Goal: Feedback & Contribution: Contribute content

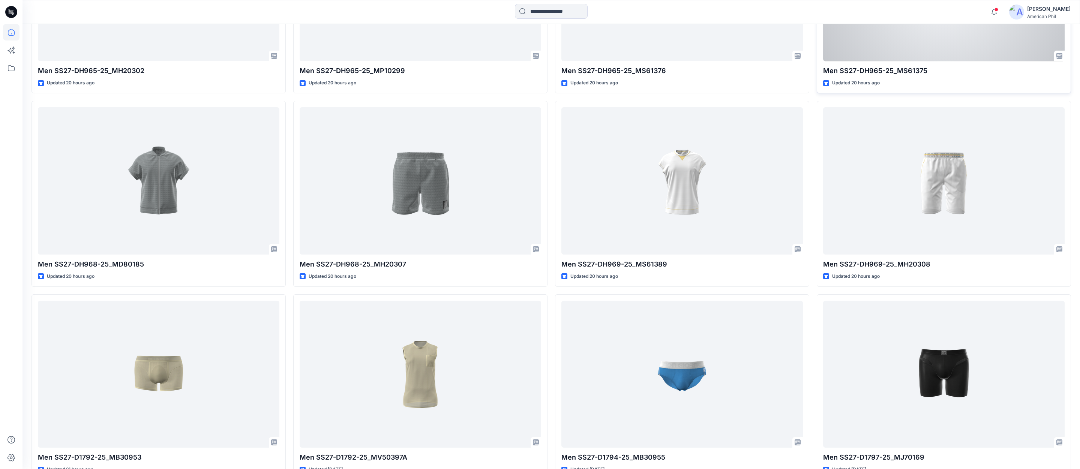
scroll to position [925, 0]
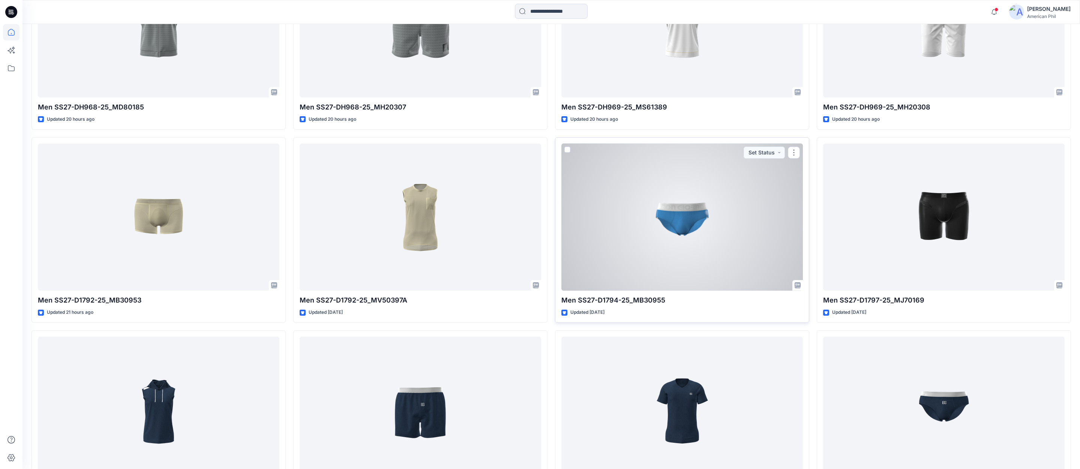
click at [674, 220] on div at bounding box center [681, 217] width 241 height 147
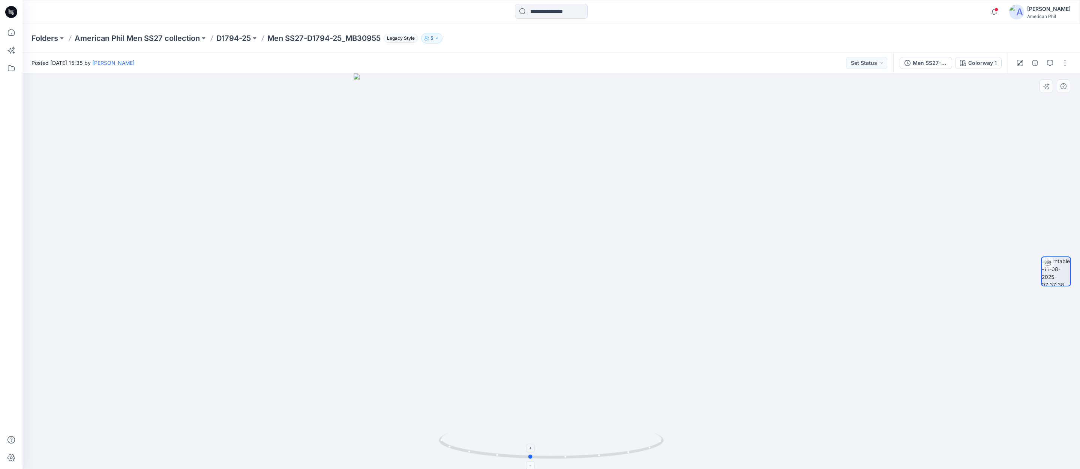
drag, startPoint x: 556, startPoint y: 458, endPoint x: 535, endPoint y: 458, distance: 21.4
click at [535, 458] on icon at bounding box center [552, 447] width 227 height 28
drag, startPoint x: 579, startPoint y: 457, endPoint x: 559, endPoint y: 435, distance: 29.7
click at [559, 435] on icon at bounding box center [552, 447] width 227 height 28
drag, startPoint x: 1048, startPoint y: 60, endPoint x: 1054, endPoint y: 64, distance: 7.0
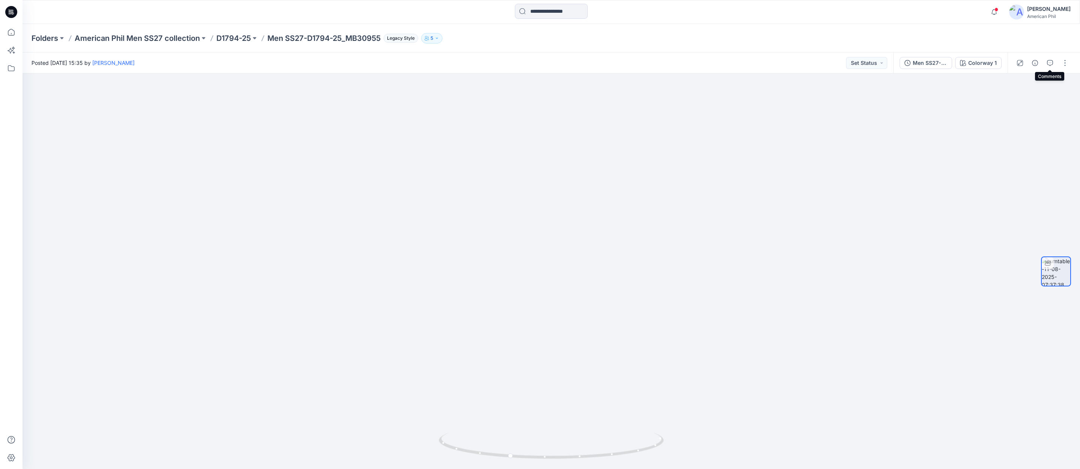
click at [1048, 60] on button "button" at bounding box center [1050, 63] width 12 height 12
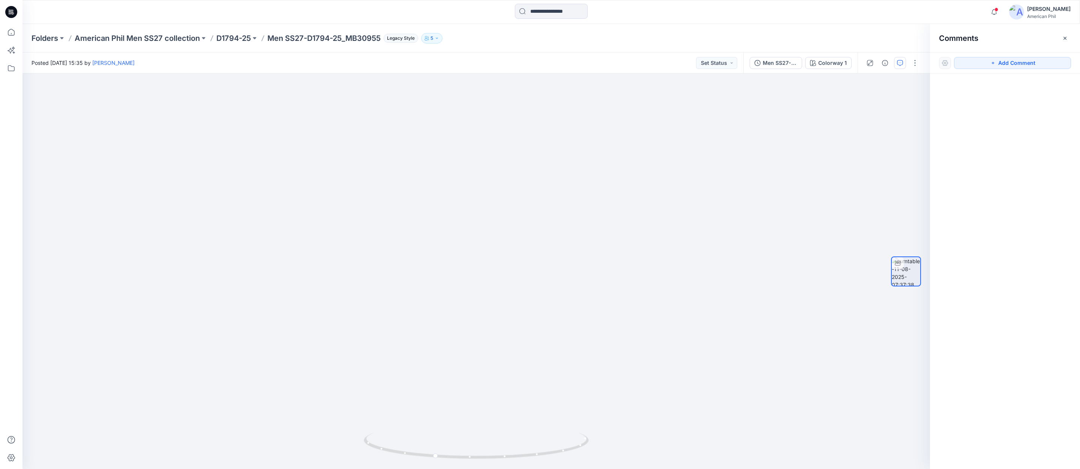
drag, startPoint x: 1025, startPoint y: 64, endPoint x: 987, endPoint y: 87, distance: 44.9
click at [1024, 64] on button "Add Comment" at bounding box center [1012, 63] width 117 height 12
click at [653, 229] on div "1" at bounding box center [475, 270] width 907 height 395
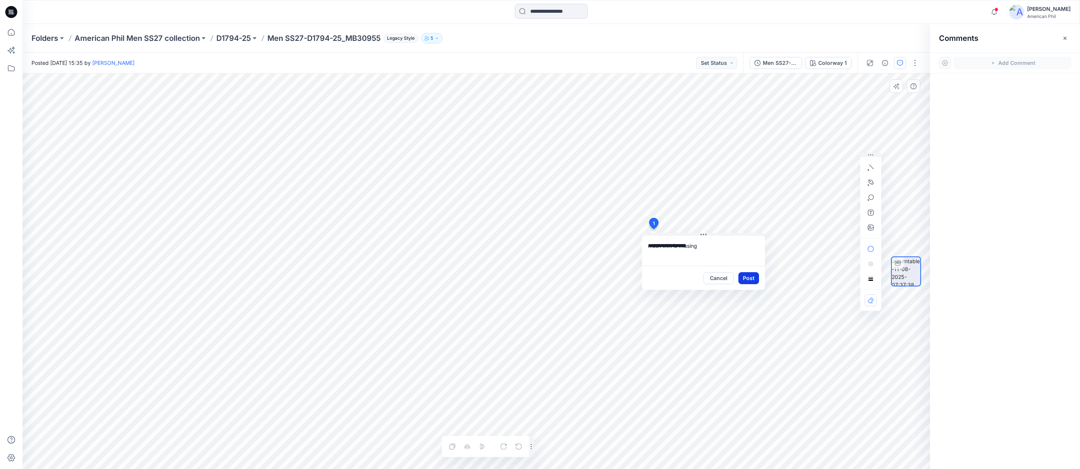
type textarea "**********"
click at [749, 278] on button "Post" at bounding box center [748, 278] width 21 height 12
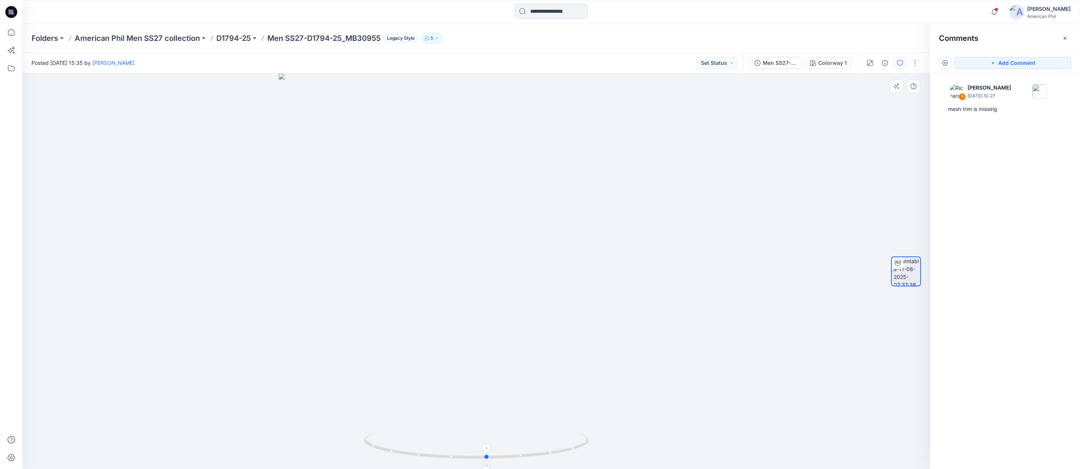
drag, startPoint x: 512, startPoint y: 442, endPoint x: 523, endPoint y: 435, distance: 12.6
click at [523, 435] on icon at bounding box center [477, 447] width 227 height 28
drag, startPoint x: 495, startPoint y: 458, endPoint x: 515, endPoint y: 450, distance: 21.4
click at [515, 450] on icon at bounding box center [477, 447] width 227 height 28
drag, startPoint x: 1008, startPoint y: 63, endPoint x: 678, endPoint y: 188, distance: 353.2
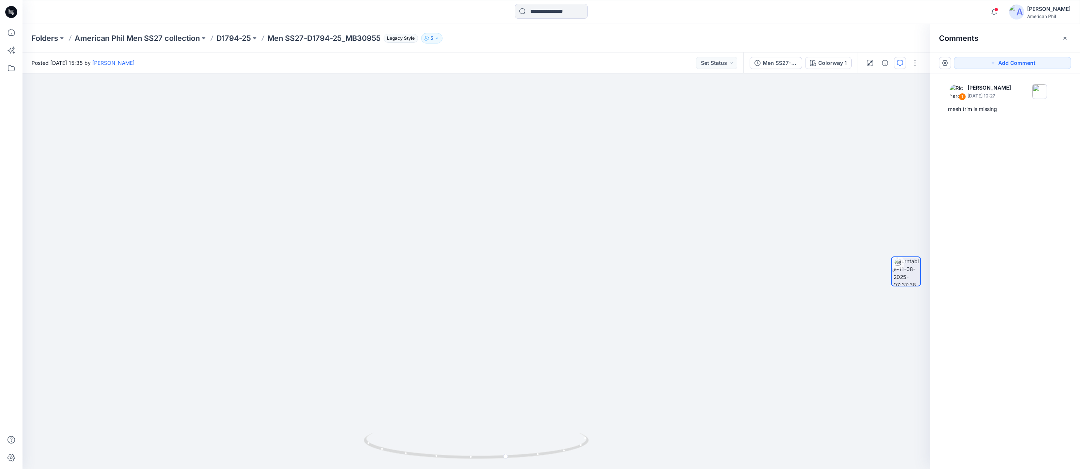
click at [1008, 63] on button "Add Comment" at bounding box center [1012, 63] width 117 height 12
click at [408, 282] on div "2" at bounding box center [475, 270] width 907 height 395
type textarea "**********"
click at [507, 331] on button "Post" at bounding box center [503, 331] width 21 height 12
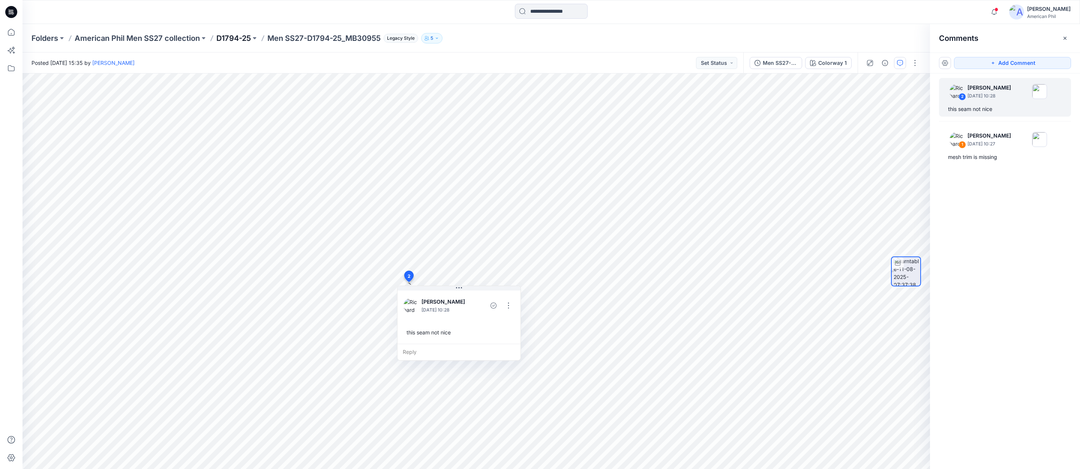
click at [232, 38] on p "D1794-25" at bounding box center [233, 38] width 34 height 10
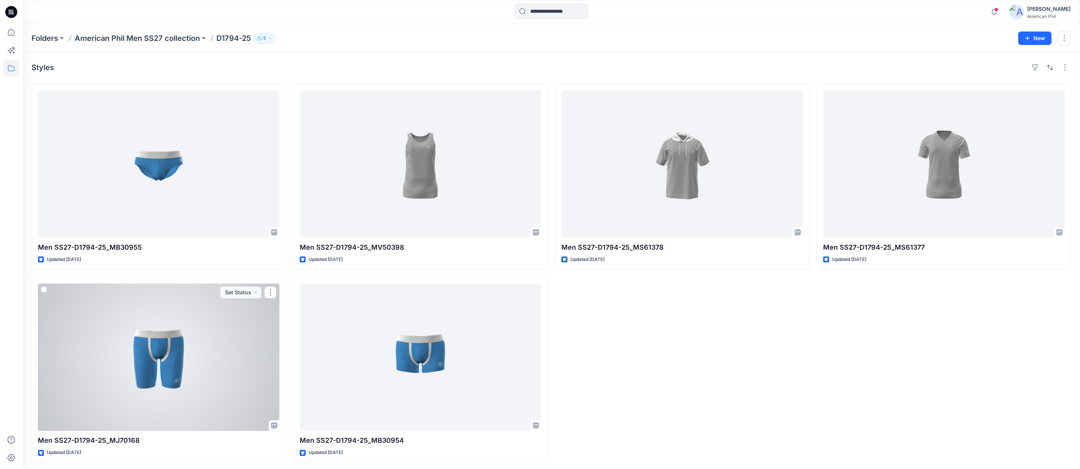
click at [164, 361] on div at bounding box center [158, 356] width 241 height 147
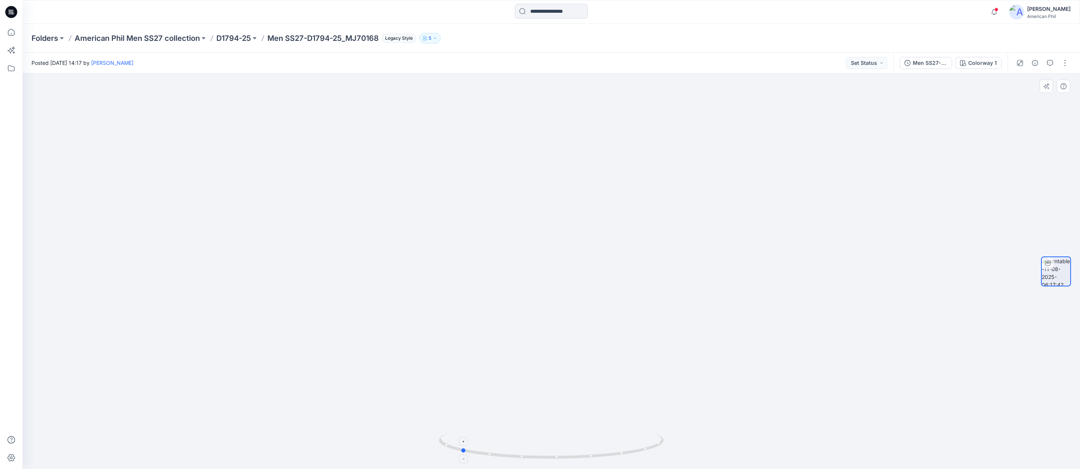
drag, startPoint x: 574, startPoint y: 457, endPoint x: 484, endPoint y: 446, distance: 91.3
click at [484, 446] on icon at bounding box center [552, 447] width 227 height 28
drag, startPoint x: 546, startPoint y: 456, endPoint x: 541, endPoint y: 451, distance: 7.4
click at [541, 451] on icon at bounding box center [552, 447] width 227 height 28
click at [1051, 61] on icon "button" at bounding box center [1050, 63] width 6 height 6
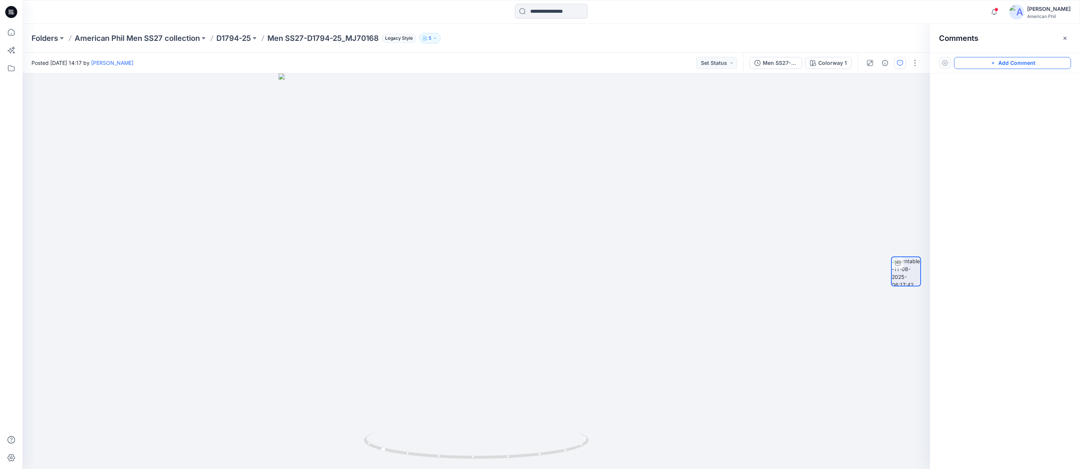
click at [1010, 63] on button "Add Comment" at bounding box center [1012, 63] width 117 height 12
click at [480, 161] on div "1" at bounding box center [475, 270] width 907 height 395
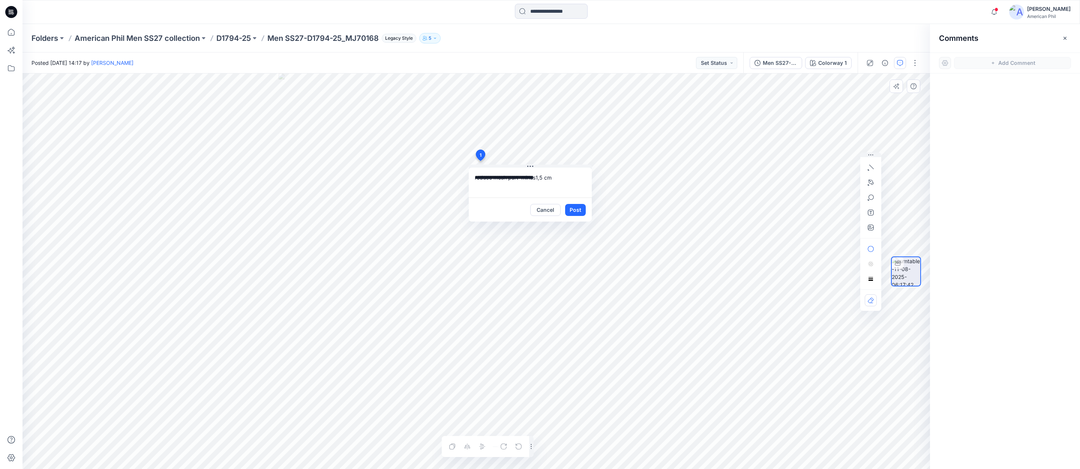
type textarea "**********"
click at [576, 210] on button "Post" at bounding box center [575, 210] width 21 height 12
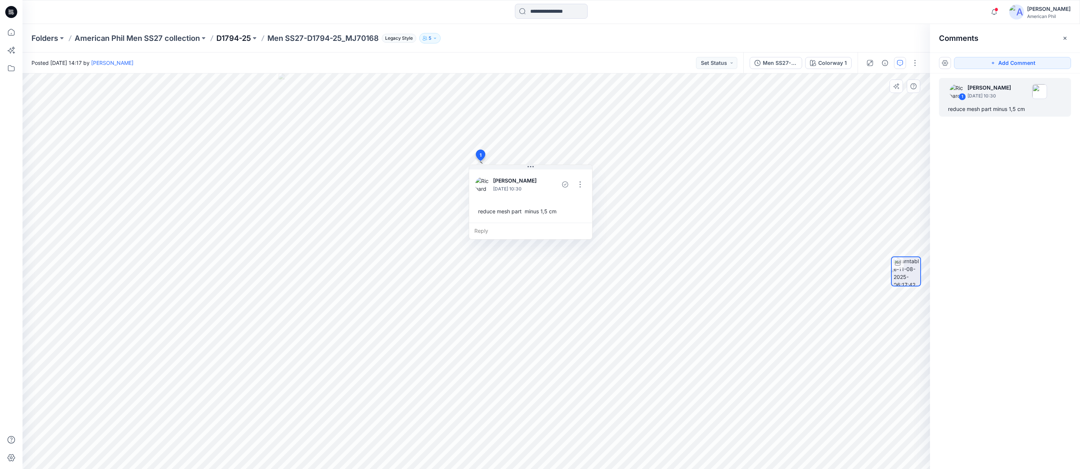
click at [233, 37] on p "D1794-25" at bounding box center [233, 38] width 34 height 10
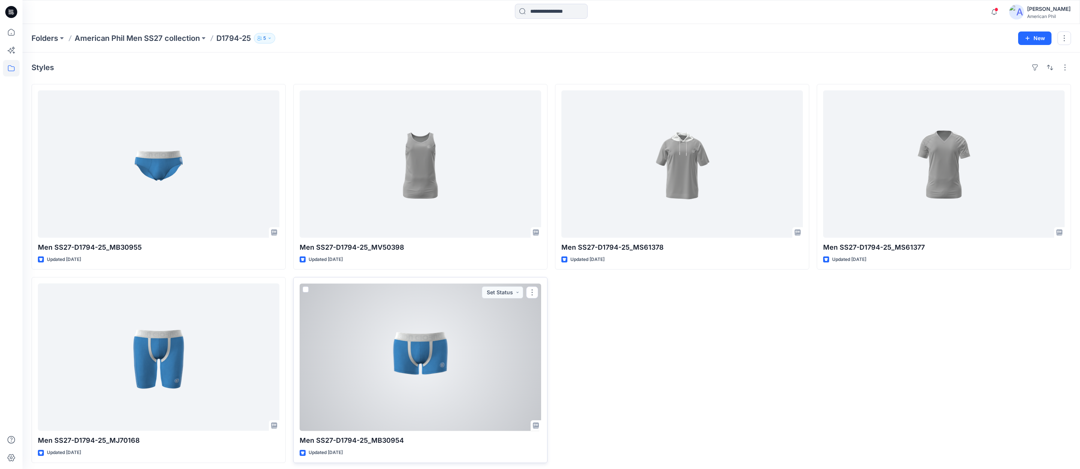
click at [418, 357] on div at bounding box center [419, 356] width 241 height 147
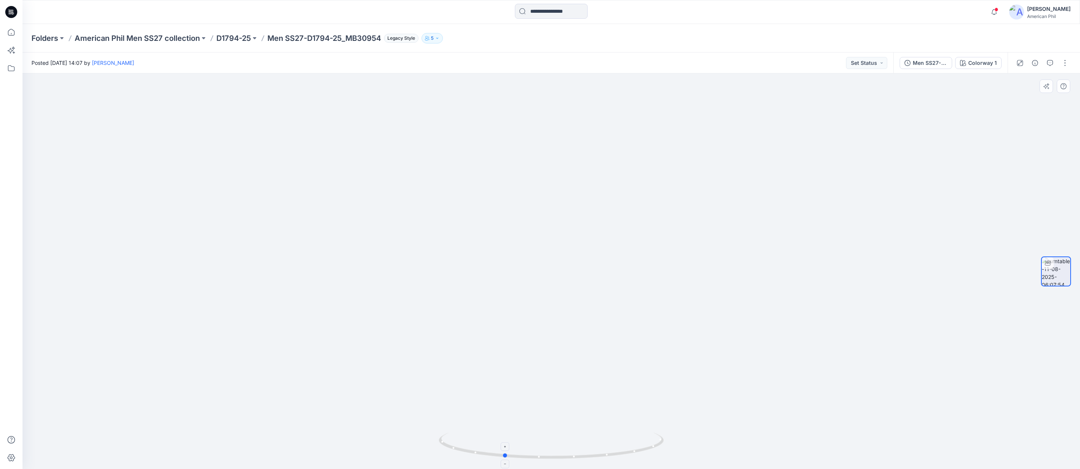
drag, startPoint x: 572, startPoint y: 455, endPoint x: 529, endPoint y: 451, distance: 44.1
click at [525, 451] on icon at bounding box center [552, 447] width 227 height 28
click at [1048, 60] on icon "button" at bounding box center [1050, 63] width 6 height 6
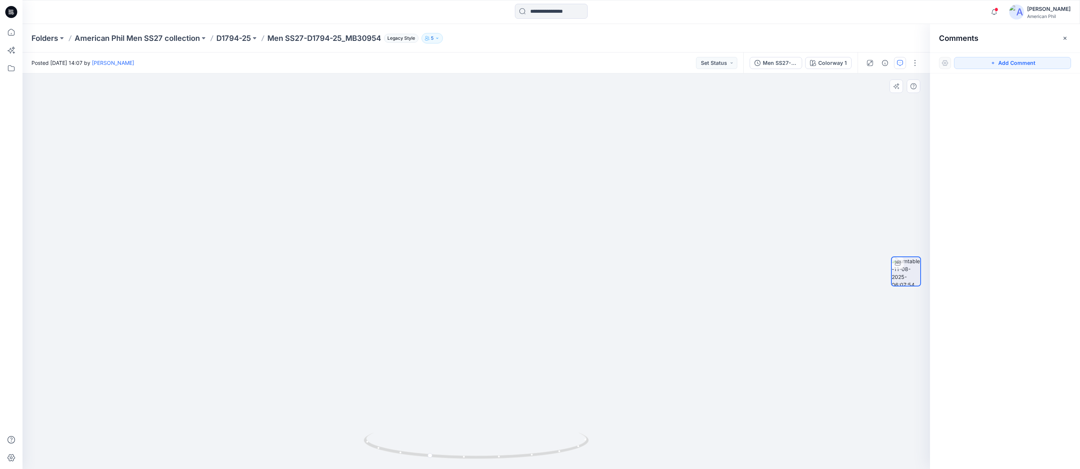
drag, startPoint x: 1002, startPoint y: 64, endPoint x: 793, endPoint y: 160, distance: 229.9
click at [1000, 64] on button "Add Comment" at bounding box center [1012, 63] width 117 height 12
click at [633, 218] on div "1" at bounding box center [475, 270] width 907 height 395
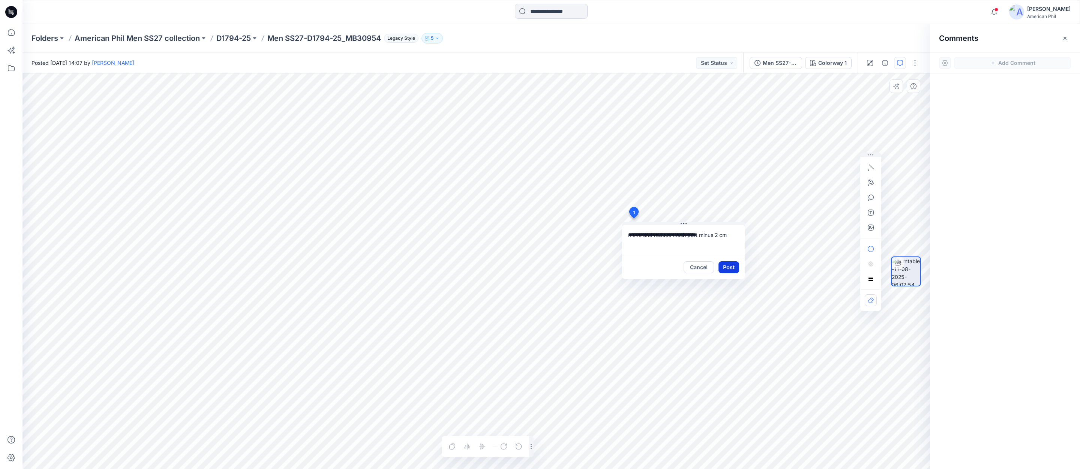
type textarea "**********"
drag, startPoint x: 724, startPoint y: 270, endPoint x: 728, endPoint y: 267, distance: 4.7
click at [725, 269] on button "Post" at bounding box center [728, 267] width 21 height 12
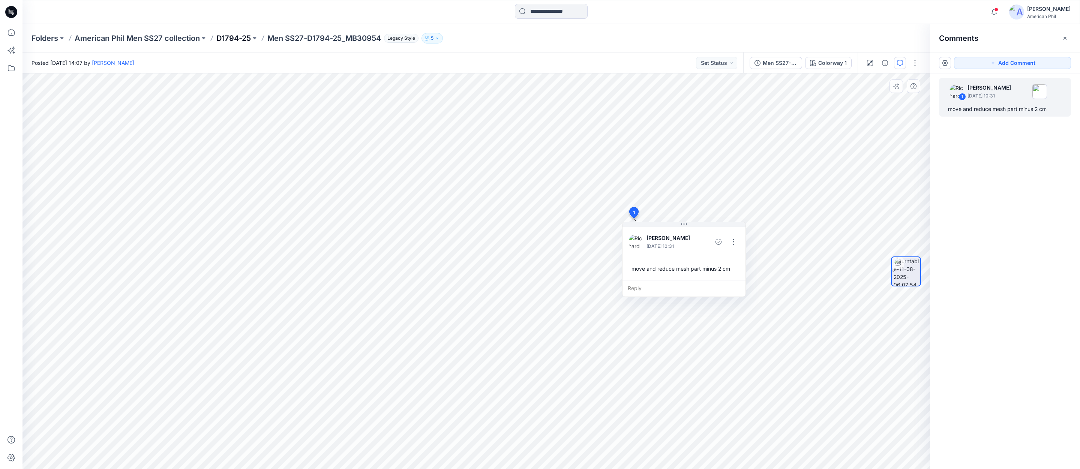
click at [231, 37] on p "D1794-25" at bounding box center [233, 38] width 34 height 10
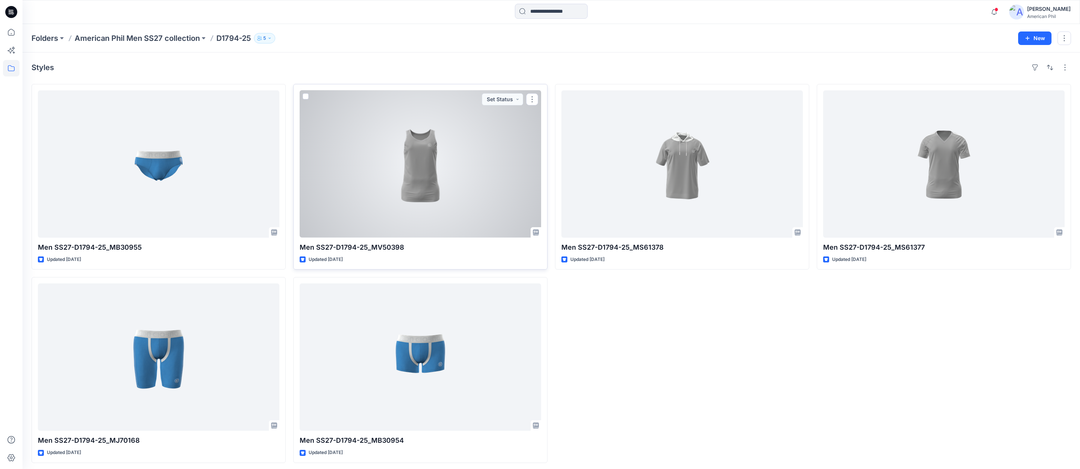
click at [416, 172] on div at bounding box center [419, 163] width 241 height 147
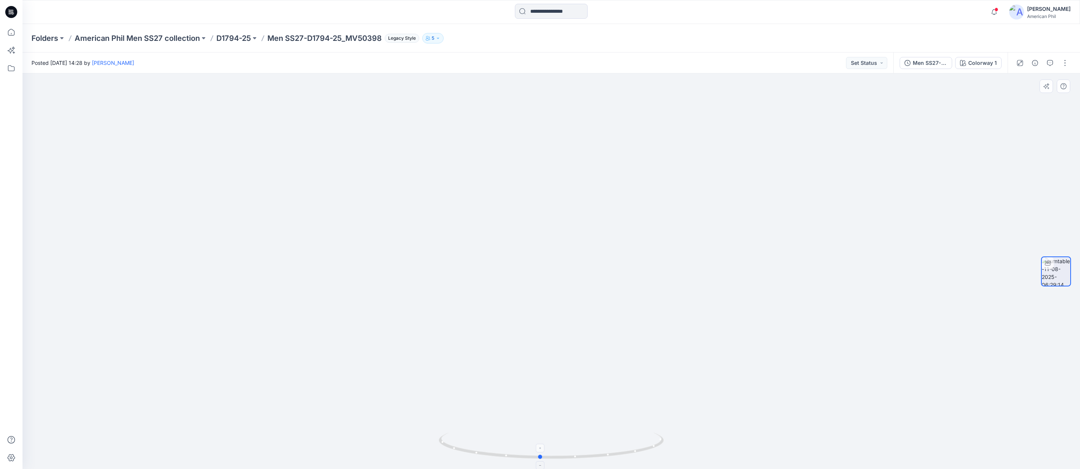
drag, startPoint x: 569, startPoint y: 455, endPoint x: 558, endPoint y: 453, distance: 11.4
click at [558, 453] on icon at bounding box center [552, 447] width 227 height 28
drag, startPoint x: 577, startPoint y: 459, endPoint x: 542, endPoint y: 458, distance: 35.3
click at [542, 458] on icon at bounding box center [552, 447] width 227 height 28
drag, startPoint x: 636, startPoint y: 453, endPoint x: 683, endPoint y: 435, distance: 50.1
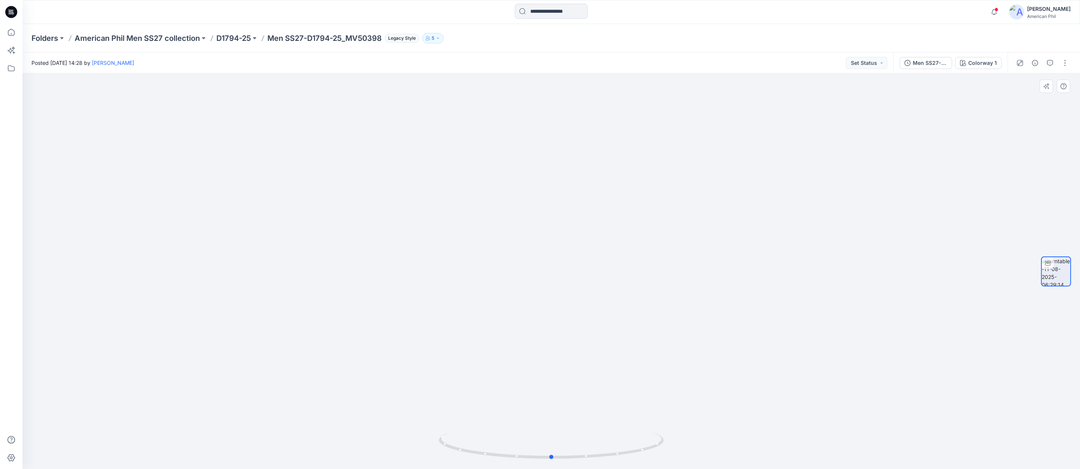
click at [683, 435] on div at bounding box center [550, 270] width 1057 height 395
drag, startPoint x: 571, startPoint y: 455, endPoint x: 597, endPoint y: 445, distance: 27.8
click at [597, 445] on icon at bounding box center [552, 447] width 227 height 28
click at [882, 64] on button "Set Status" at bounding box center [866, 63] width 41 height 12
click at [845, 96] on p "Accepted" at bounding box center [846, 98] width 24 height 10
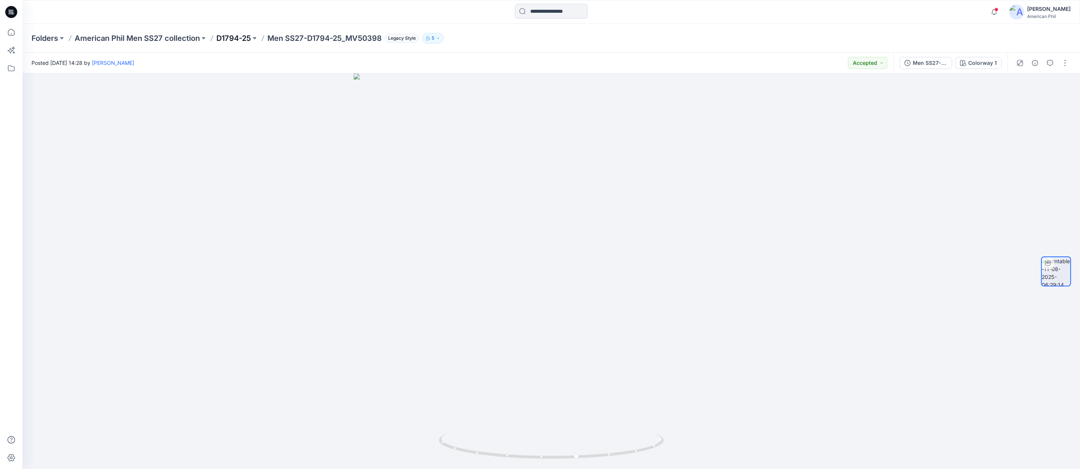
click at [234, 37] on p "D1794-25" at bounding box center [233, 38] width 34 height 10
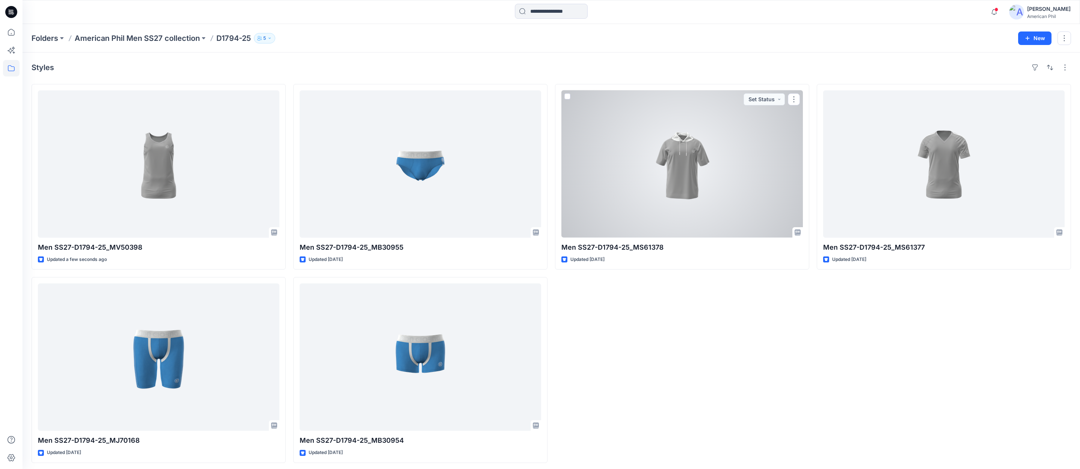
click at [680, 167] on div at bounding box center [681, 163] width 241 height 147
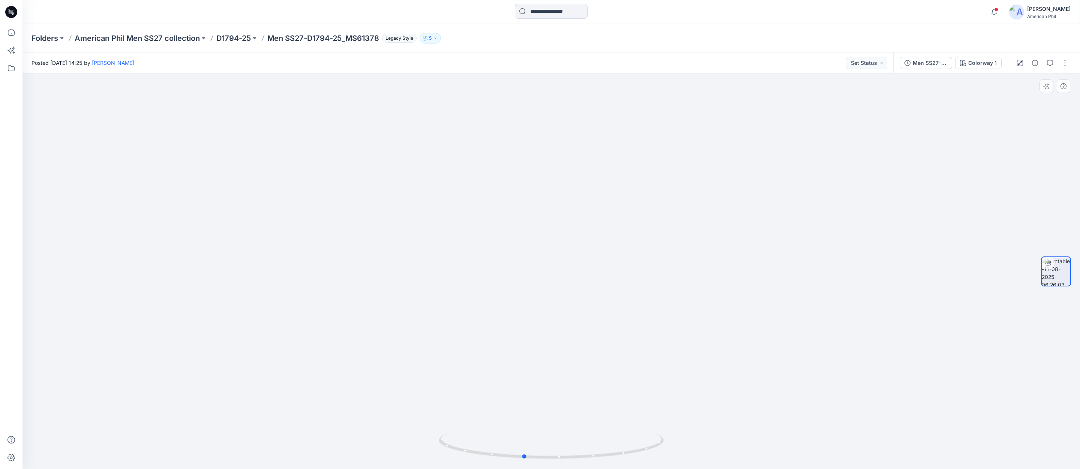
drag, startPoint x: 578, startPoint y: 455, endPoint x: 557, endPoint y: 431, distance: 31.4
click at [550, 439] on icon at bounding box center [552, 447] width 227 height 28
drag, startPoint x: 639, startPoint y: 290, endPoint x: 546, endPoint y: 346, distance: 108.8
click at [546, 346] on img at bounding box center [551, 249] width 594 height 439
drag, startPoint x: 537, startPoint y: 457, endPoint x: 545, endPoint y: 450, distance: 10.9
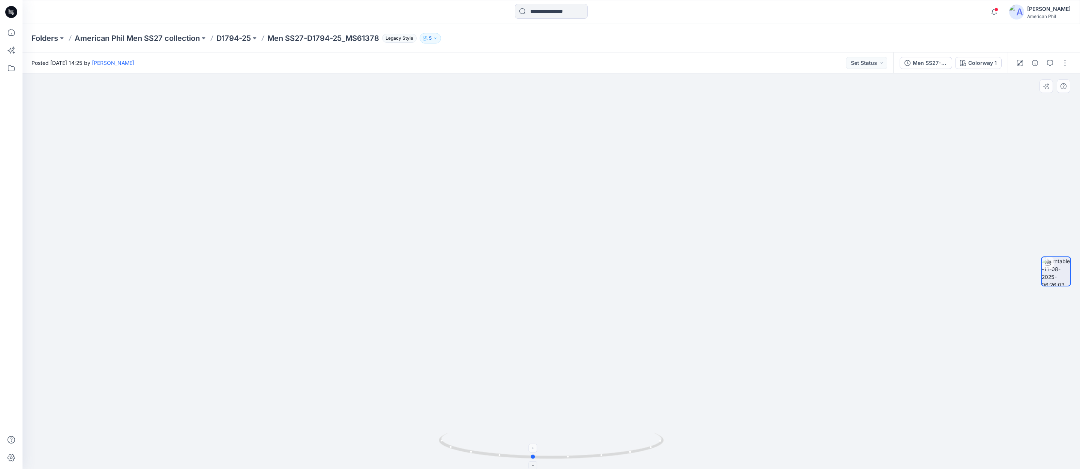
click at [546, 449] on icon at bounding box center [552, 447] width 227 height 28
click at [1050, 62] on icon "button" at bounding box center [1050, 63] width 6 height 6
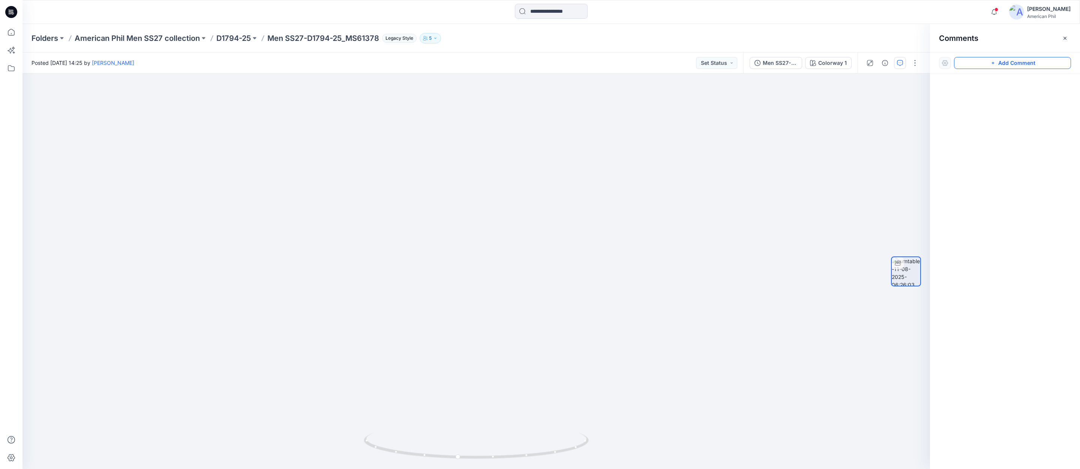
click at [1005, 61] on button "Add Comment" at bounding box center [1012, 63] width 117 height 12
click at [668, 304] on div "1" at bounding box center [475, 270] width 907 height 395
type textarea "**********"
click at [761, 351] on button "Post" at bounding box center [763, 353] width 21 height 12
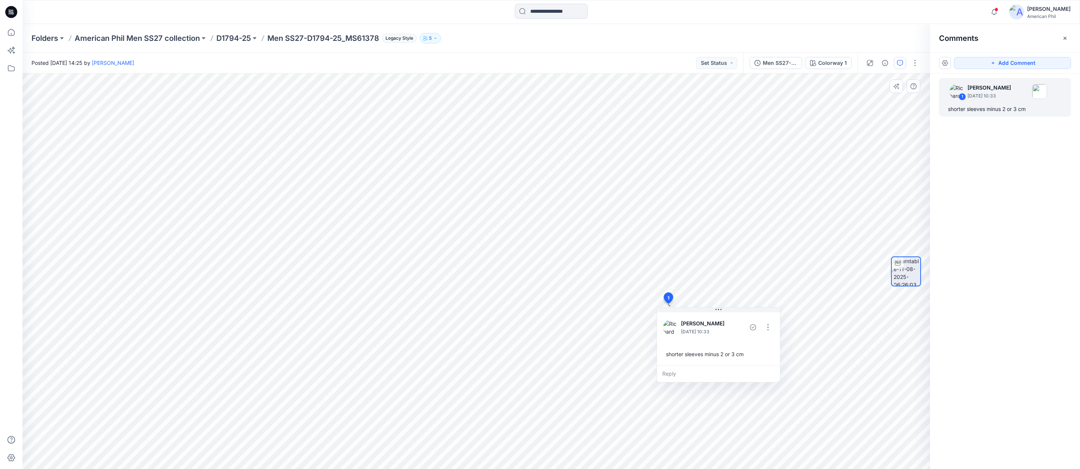
drag, startPoint x: 1015, startPoint y: 64, endPoint x: 994, endPoint y: 75, distance: 24.3
click at [1014, 63] on button "Add Comment" at bounding box center [1012, 63] width 117 height 12
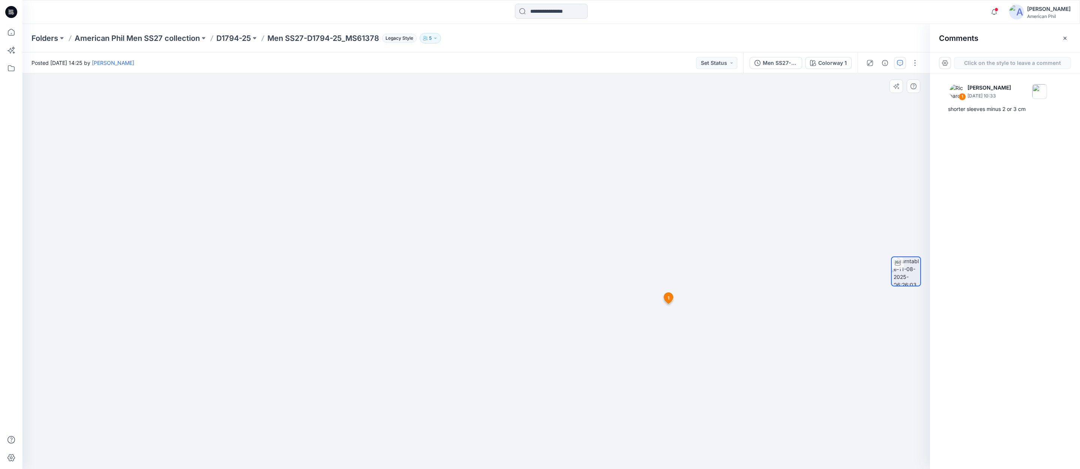
click at [485, 310] on div "2 1 [PERSON_NAME] [DATE] 10:33 shorter sleeves minus 2 or 3 cm Reply" at bounding box center [475, 270] width 907 height 395
type textarea "**********"
click at [578, 358] on button "Post" at bounding box center [581, 359] width 21 height 12
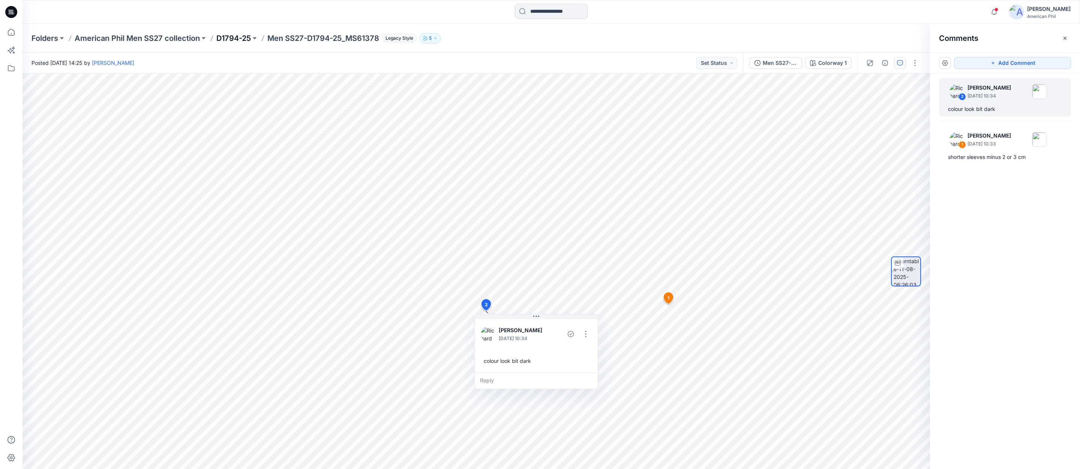
click at [223, 36] on p "D1794-25" at bounding box center [233, 38] width 34 height 10
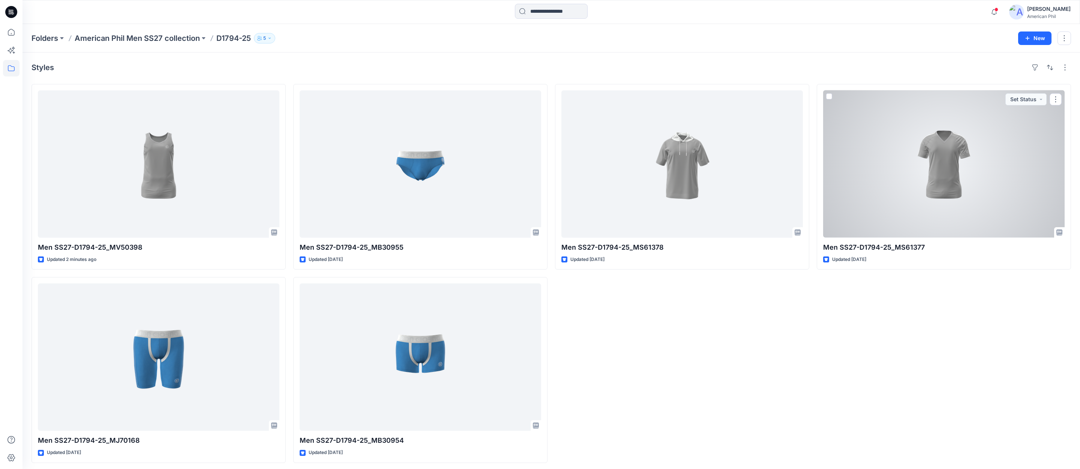
click at [954, 161] on div at bounding box center [943, 163] width 241 height 147
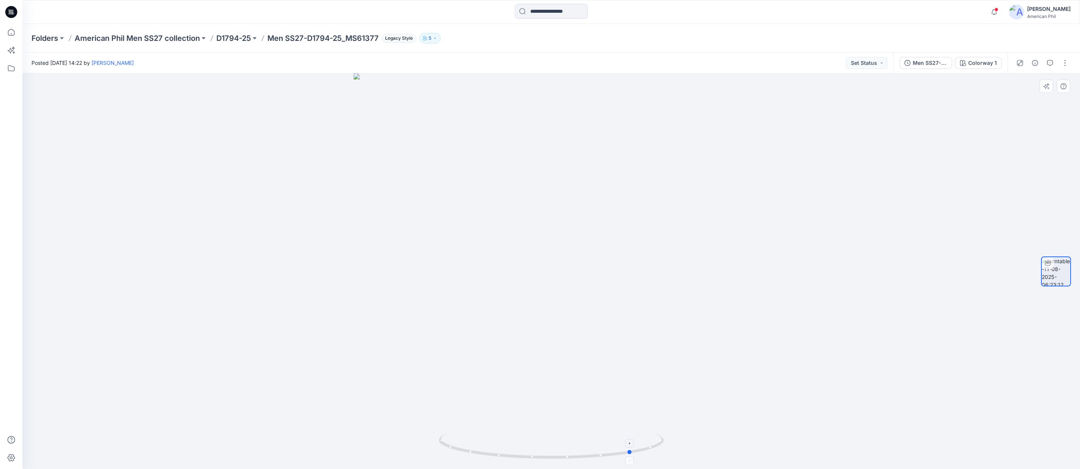
drag, startPoint x: 608, startPoint y: 454, endPoint x: 472, endPoint y: 451, distance: 135.7
click at [472, 451] on icon at bounding box center [552, 447] width 227 height 28
drag, startPoint x: 487, startPoint y: 167, endPoint x: 507, endPoint y: 386, distance: 219.5
click at [507, 386] on img at bounding box center [551, 270] width 731 height 398
drag, startPoint x: 559, startPoint y: 457, endPoint x: 496, endPoint y: 442, distance: 64.7
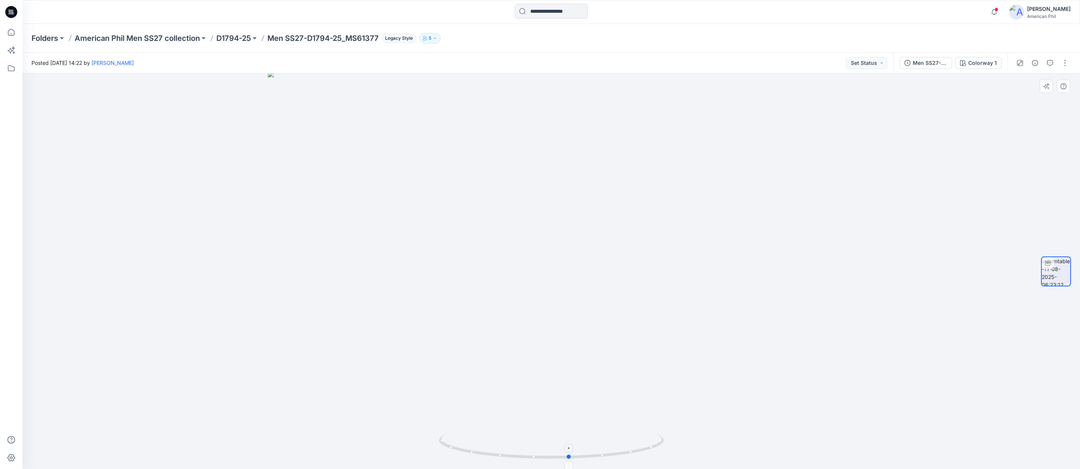
click at [496, 442] on icon at bounding box center [552, 447] width 227 height 28
click at [879, 63] on button "Set Status" at bounding box center [866, 63] width 41 height 12
click at [843, 98] on p "Accepted" at bounding box center [846, 98] width 24 height 10
click at [236, 34] on p "D1794-25" at bounding box center [233, 38] width 34 height 10
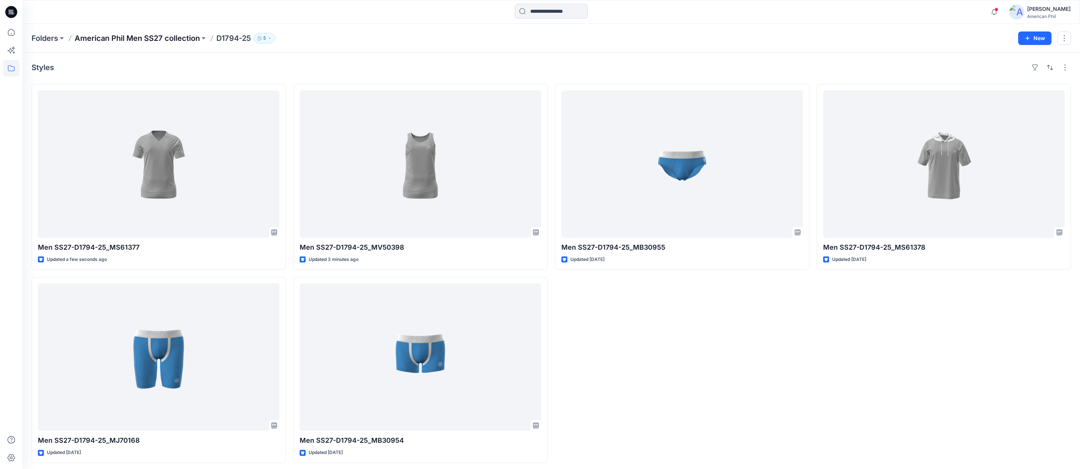
click at [120, 38] on p "American Phil Men SS27 collection" at bounding box center [137, 38] width 125 height 10
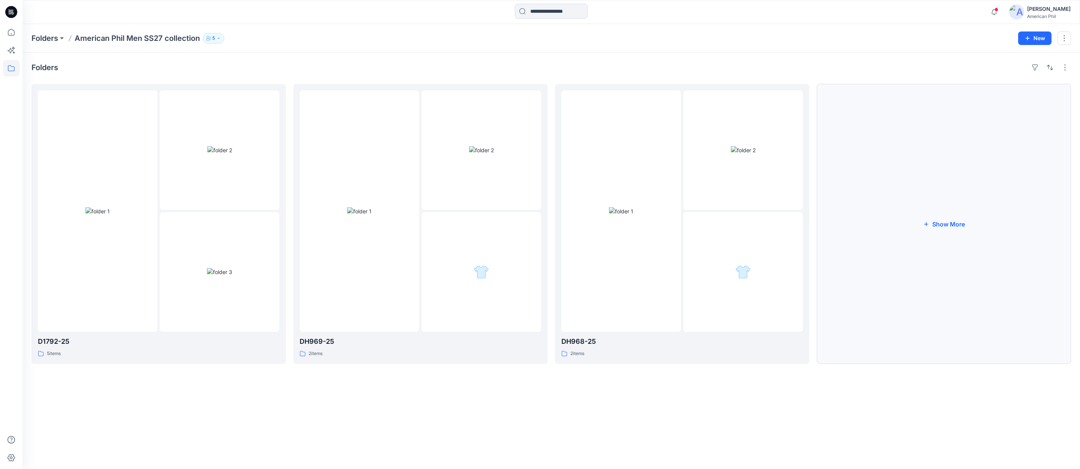
click at [945, 224] on button "Show More" at bounding box center [943, 224] width 254 height 280
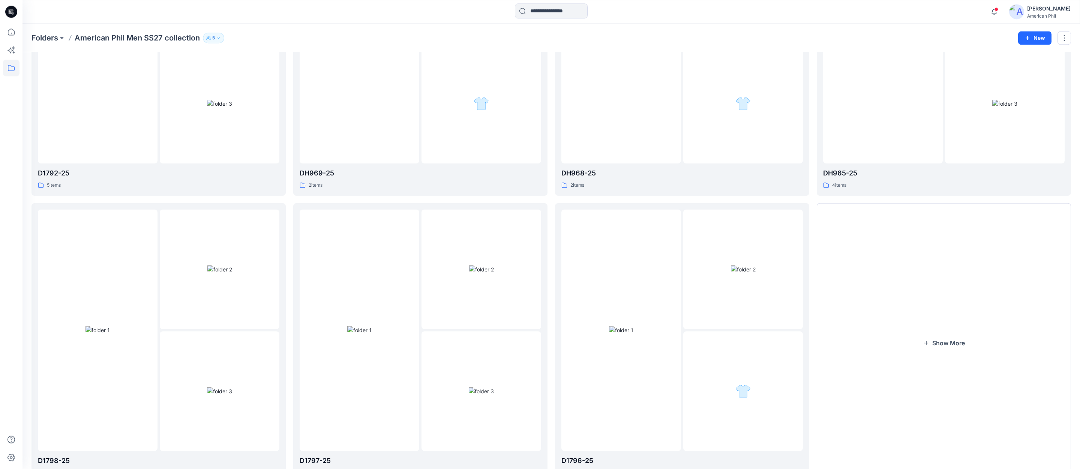
scroll to position [174, 0]
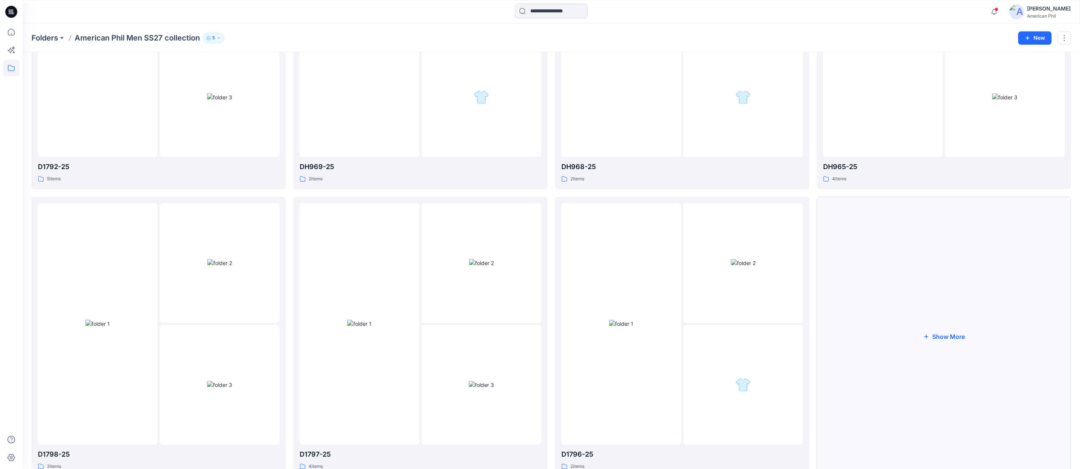
click at [948, 338] on button "Show More" at bounding box center [943, 337] width 254 height 280
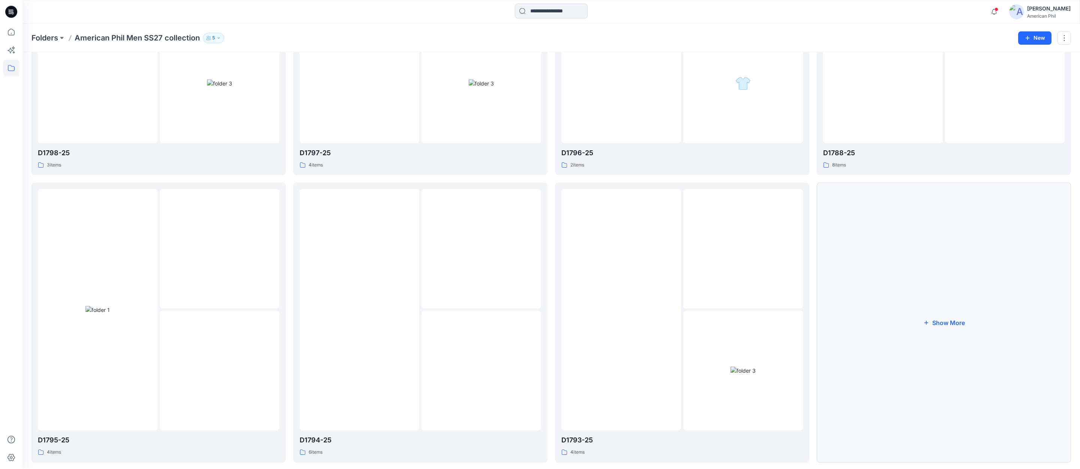
scroll to position [477, 0]
click at [630, 305] on img at bounding box center [621, 309] width 24 height 8
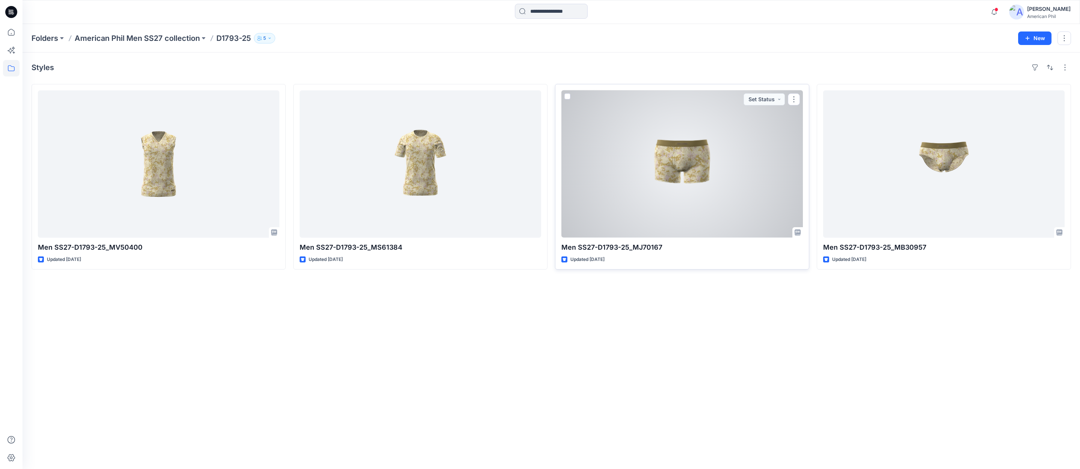
click at [687, 162] on div at bounding box center [681, 163] width 241 height 147
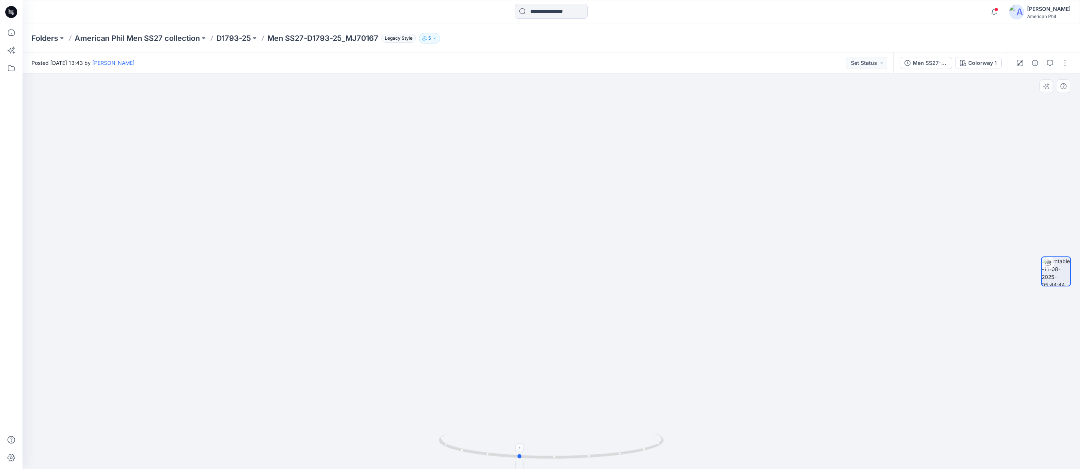
drag, startPoint x: 618, startPoint y: 451, endPoint x: 585, endPoint y: 444, distance: 33.3
click at [585, 444] on icon at bounding box center [552, 447] width 227 height 28
click at [1050, 64] on icon "button" at bounding box center [1050, 63] width 6 height 6
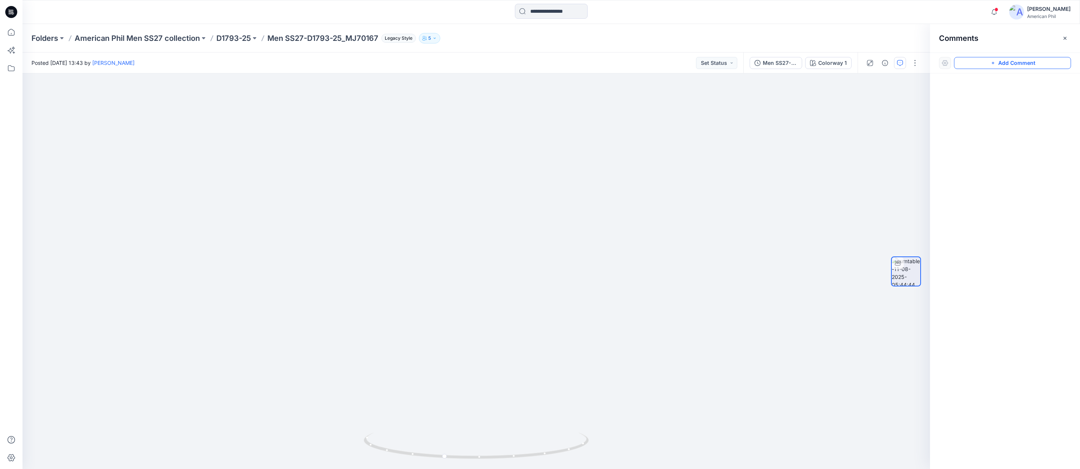
click at [1008, 64] on button "Add Comment" at bounding box center [1012, 63] width 117 height 12
click at [472, 108] on div "1" at bounding box center [475, 270] width 907 height 395
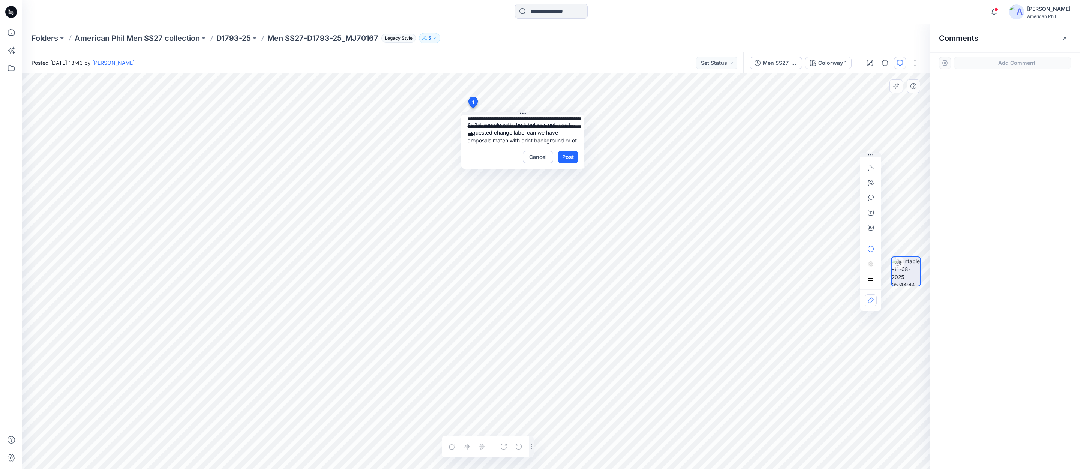
scroll to position [7, 0]
type textarea "**********"
click at [569, 158] on button "Post" at bounding box center [567, 157] width 21 height 12
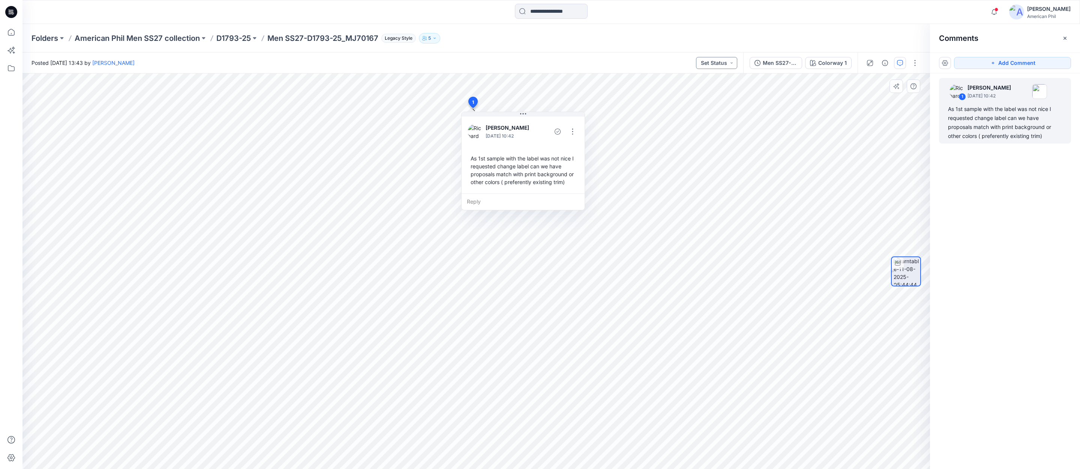
click at [728, 61] on button "Set Status" at bounding box center [716, 63] width 41 height 12
click at [695, 96] on p "Accepted" at bounding box center [696, 98] width 24 height 10
click at [227, 39] on p "D1793-25" at bounding box center [233, 38] width 34 height 10
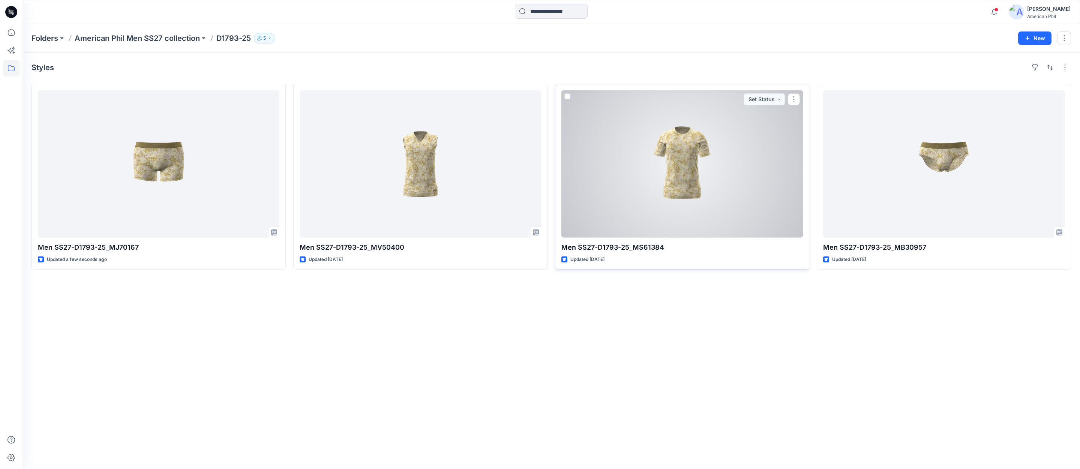
click at [685, 166] on div at bounding box center [681, 163] width 241 height 147
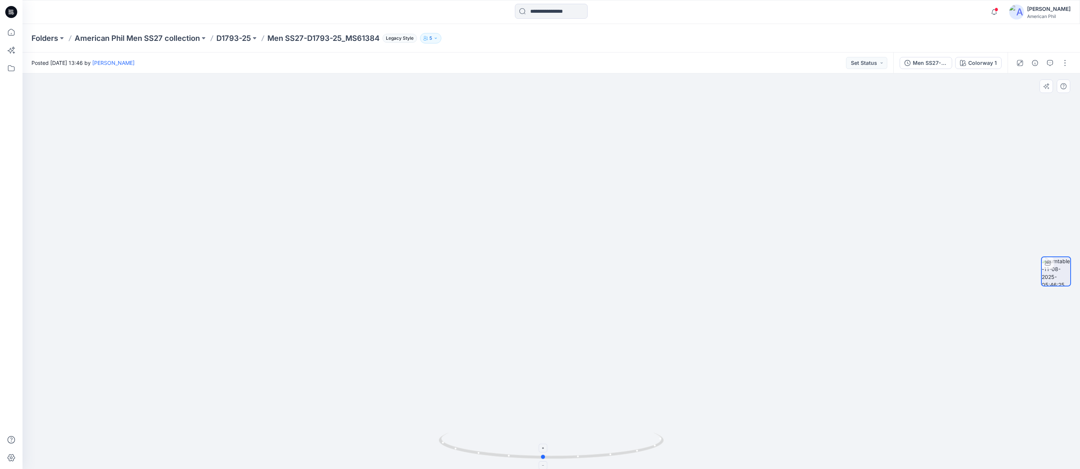
drag, startPoint x: 568, startPoint y: 457, endPoint x: 561, endPoint y: 443, distance: 15.4
click at [560, 447] on icon at bounding box center [552, 447] width 227 height 28
click at [882, 65] on button "Set Status" at bounding box center [866, 63] width 41 height 12
click at [848, 97] on p "Accepted" at bounding box center [846, 98] width 24 height 10
click at [227, 37] on p "D1793-25" at bounding box center [233, 38] width 34 height 10
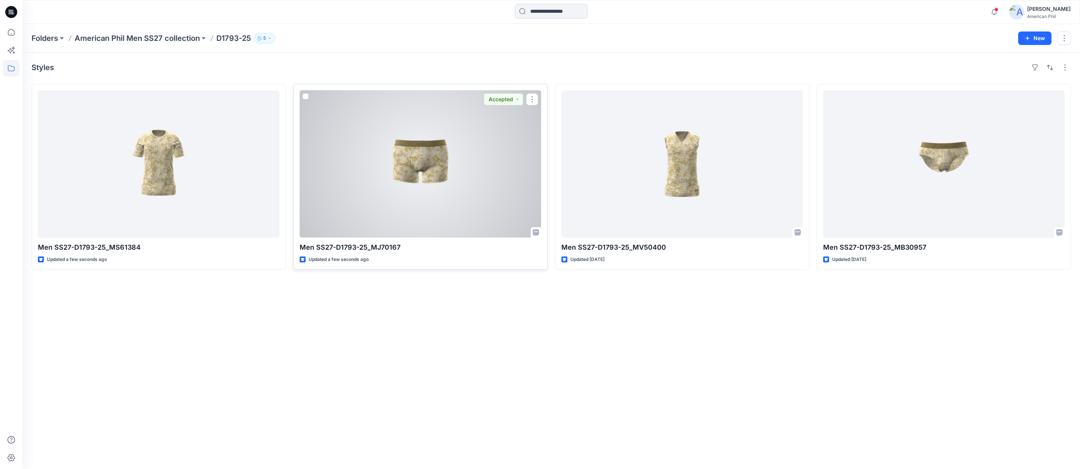
click at [410, 162] on div at bounding box center [419, 163] width 241 height 147
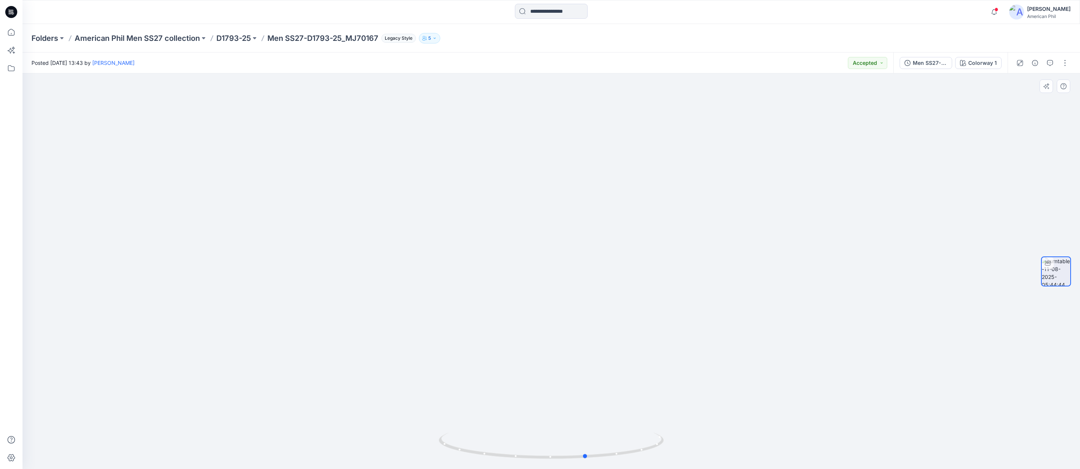
drag, startPoint x: 618, startPoint y: 454, endPoint x: 432, endPoint y: 399, distance: 194.5
click at [432, 399] on div at bounding box center [550, 270] width 1057 height 395
click at [235, 37] on p "D1793-25" at bounding box center [233, 38] width 34 height 10
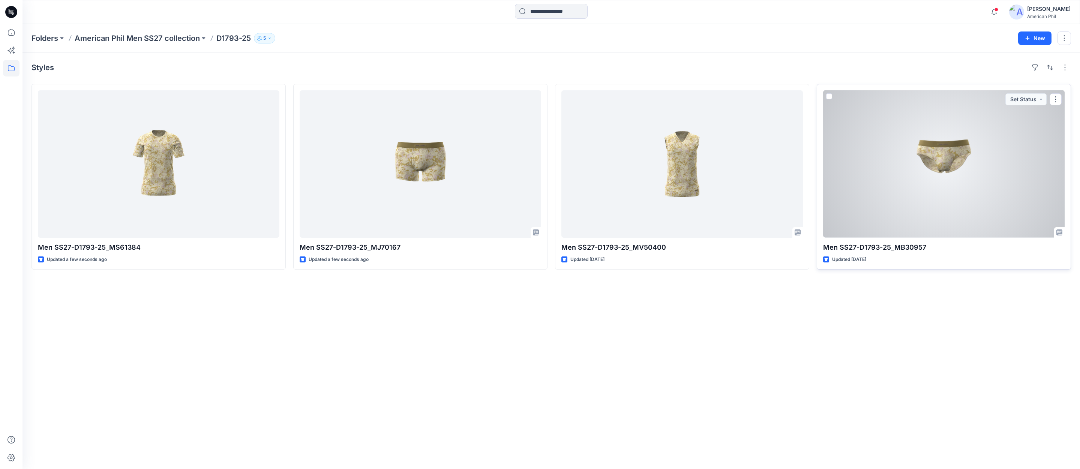
click at [948, 151] on div at bounding box center [943, 163] width 241 height 147
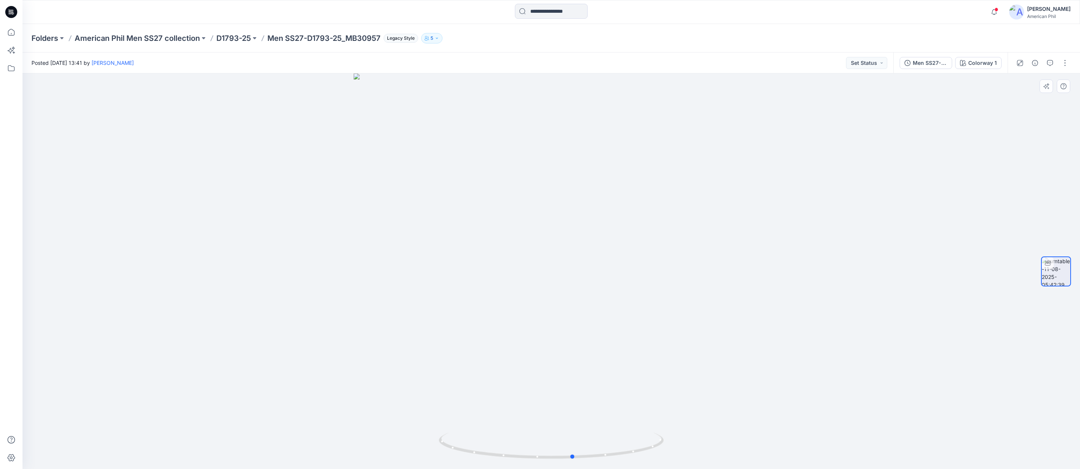
drag, startPoint x: 582, startPoint y: 449, endPoint x: 815, endPoint y: 445, distance: 232.8
click at [821, 443] on div at bounding box center [550, 270] width 1057 height 395
click at [878, 62] on button "Set Status" at bounding box center [866, 63] width 41 height 12
click at [846, 97] on p "Accepted" at bounding box center [846, 98] width 24 height 10
click at [225, 36] on p "D1793-25" at bounding box center [233, 38] width 34 height 10
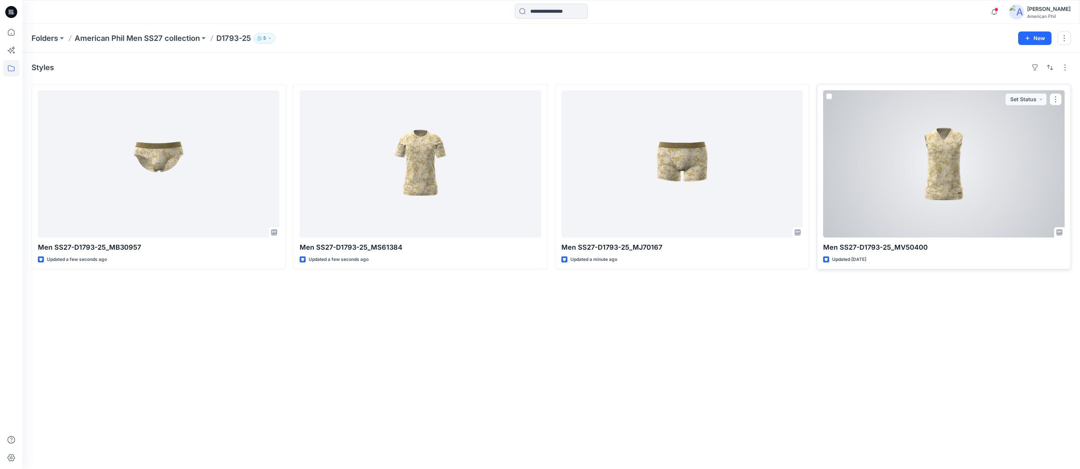
click at [940, 160] on div at bounding box center [943, 163] width 241 height 147
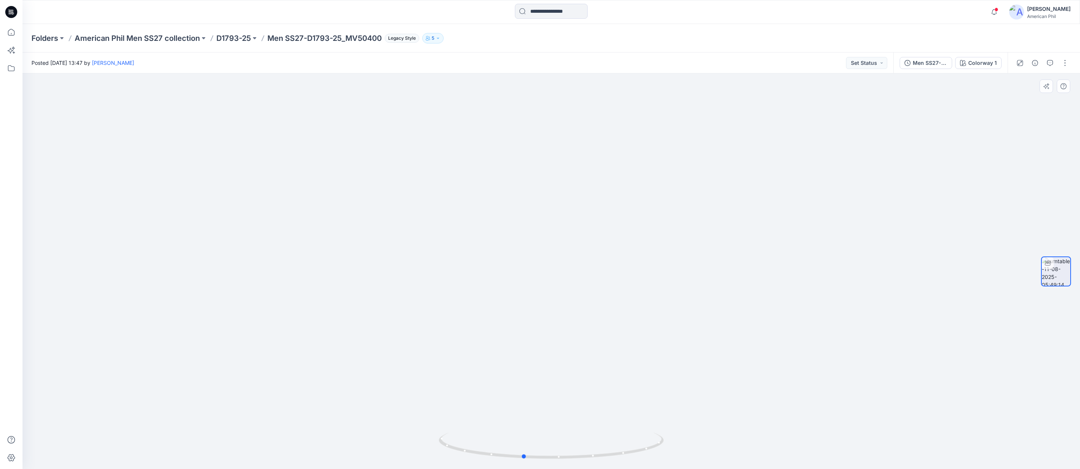
drag, startPoint x: 595, startPoint y: 456, endPoint x: 758, endPoint y: 435, distance: 164.4
click at [774, 435] on div at bounding box center [550, 270] width 1057 height 395
drag, startPoint x: 750, startPoint y: 231, endPoint x: 681, endPoint y: 403, distance: 185.9
click at [681, 403] on img at bounding box center [551, 270] width 731 height 395
drag, startPoint x: 630, startPoint y: 454, endPoint x: 635, endPoint y: 453, distance: 5.3
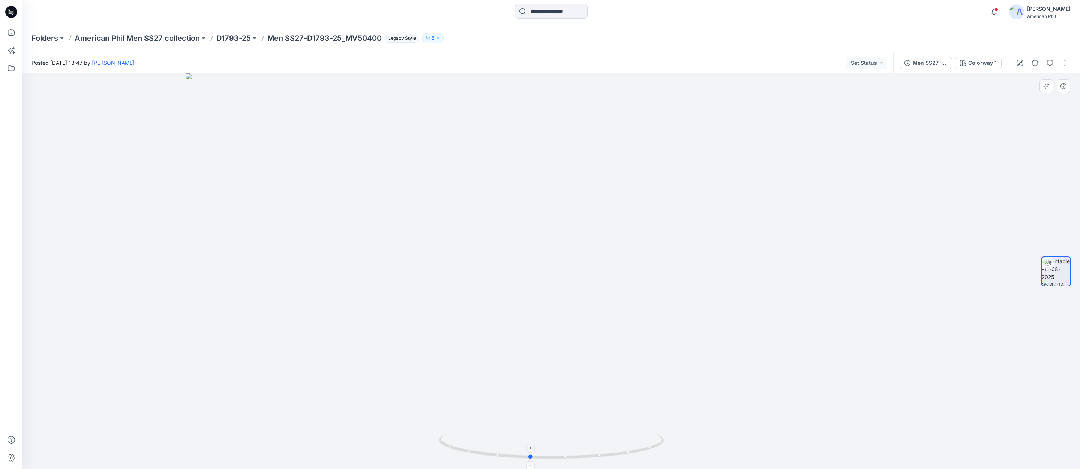
click at [636, 453] on icon at bounding box center [552, 447] width 227 height 28
click at [1051, 61] on icon "button" at bounding box center [1050, 63] width 6 height 6
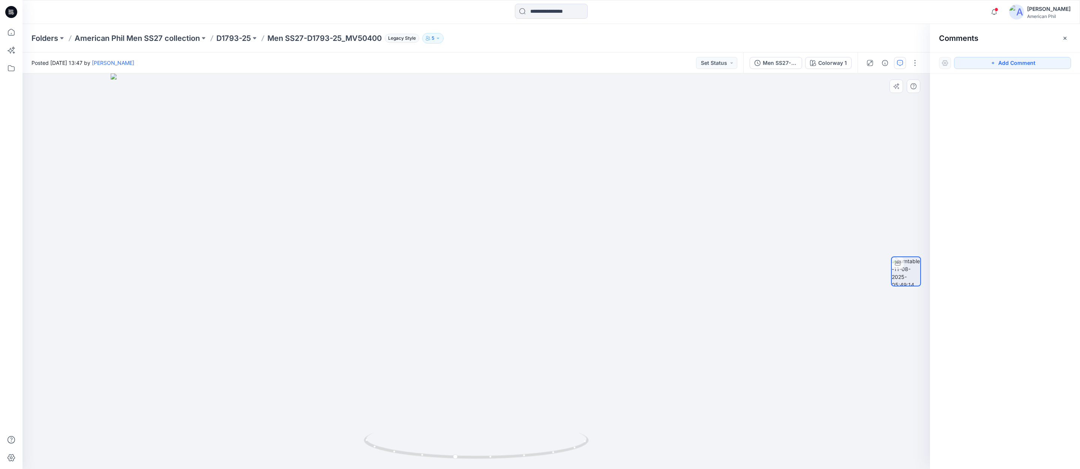
drag, startPoint x: 1012, startPoint y: 64, endPoint x: 788, endPoint y: 183, distance: 253.9
click at [1012, 64] on button "Add Comment" at bounding box center [1012, 63] width 117 height 12
click at [600, 269] on div "1 Cancel Post" at bounding box center [475, 270] width 907 height 395
type textarea "**********"
click at [697, 317] on button "Post" at bounding box center [696, 318] width 21 height 12
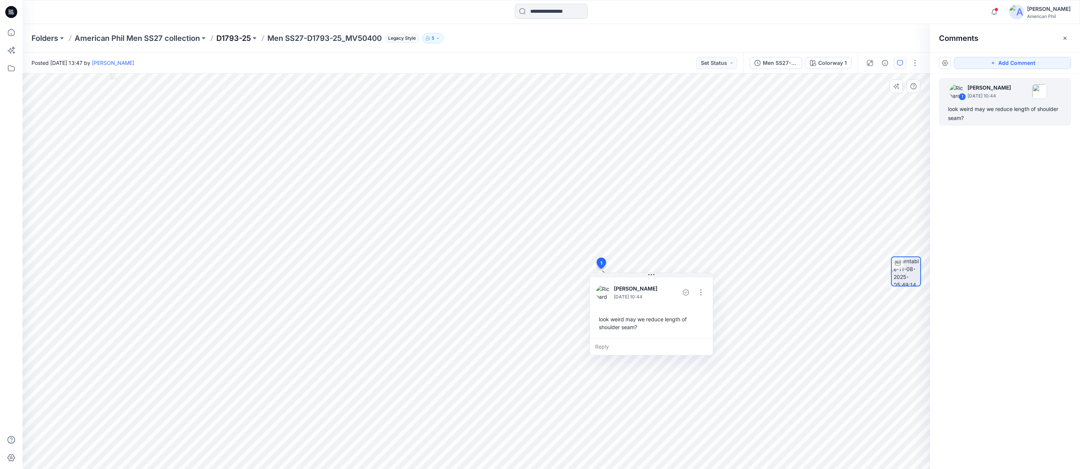
click at [231, 39] on p "D1793-25" at bounding box center [233, 38] width 34 height 10
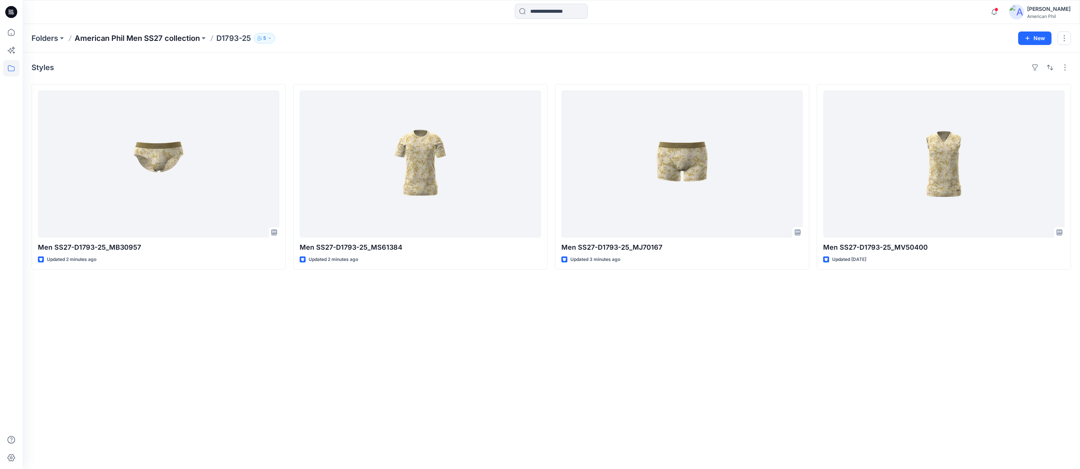
click at [114, 38] on p "American Phil Men SS27 collection" at bounding box center [137, 38] width 125 height 10
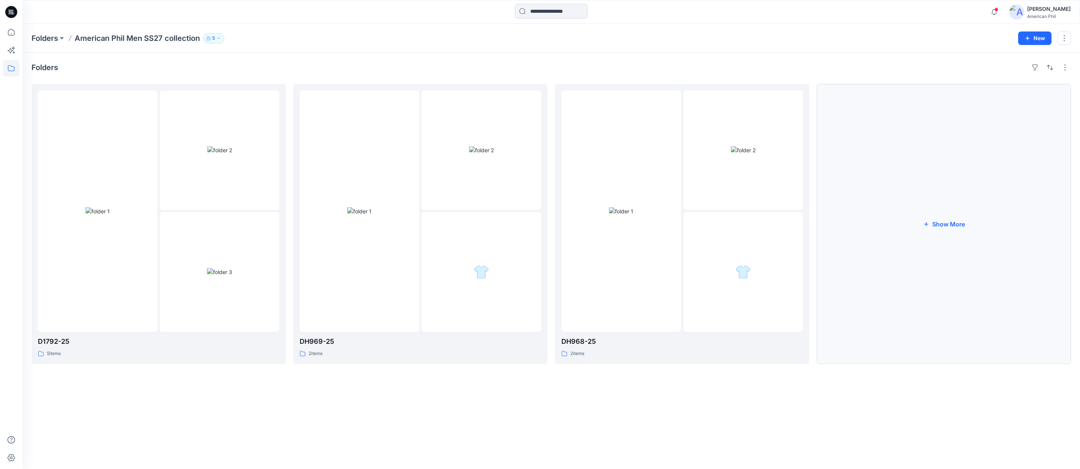
click at [952, 225] on button "Show More" at bounding box center [943, 224] width 254 height 280
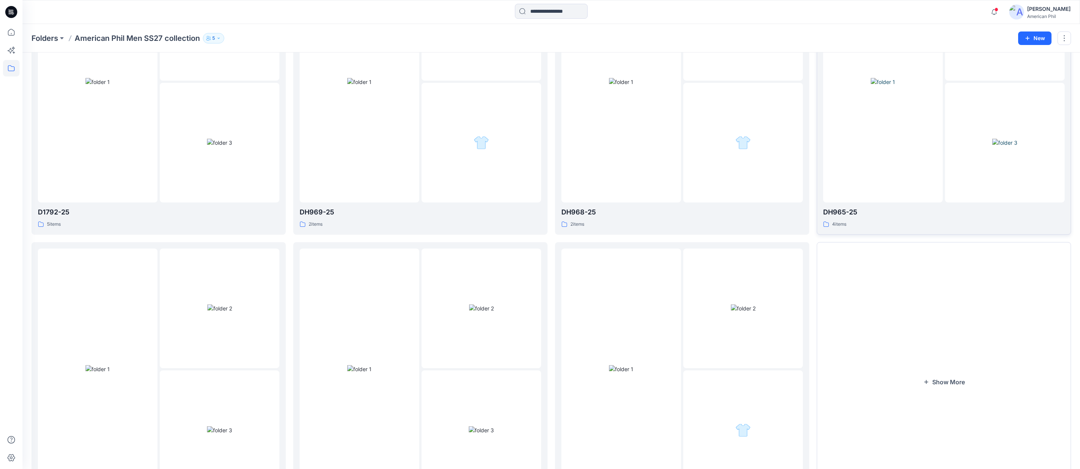
scroll to position [204, 0]
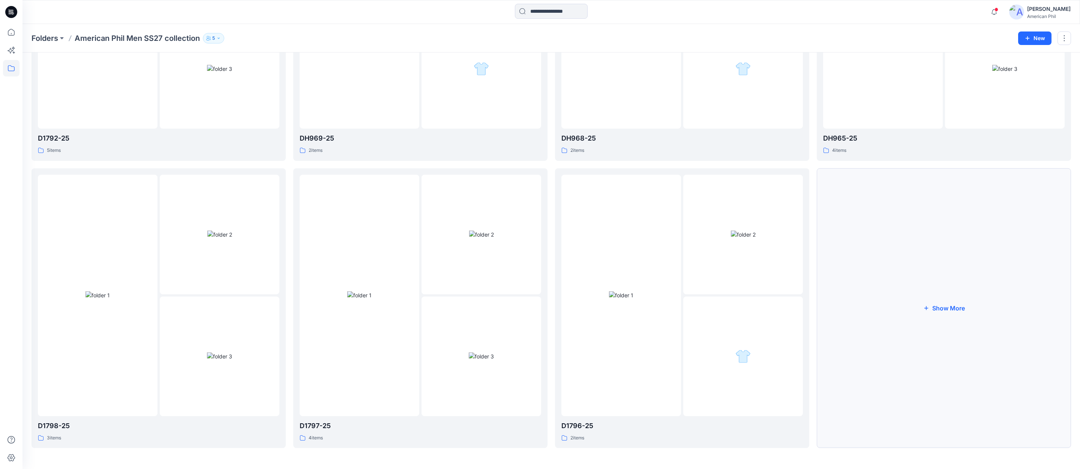
click at [944, 309] on button "Show More" at bounding box center [943, 308] width 254 height 280
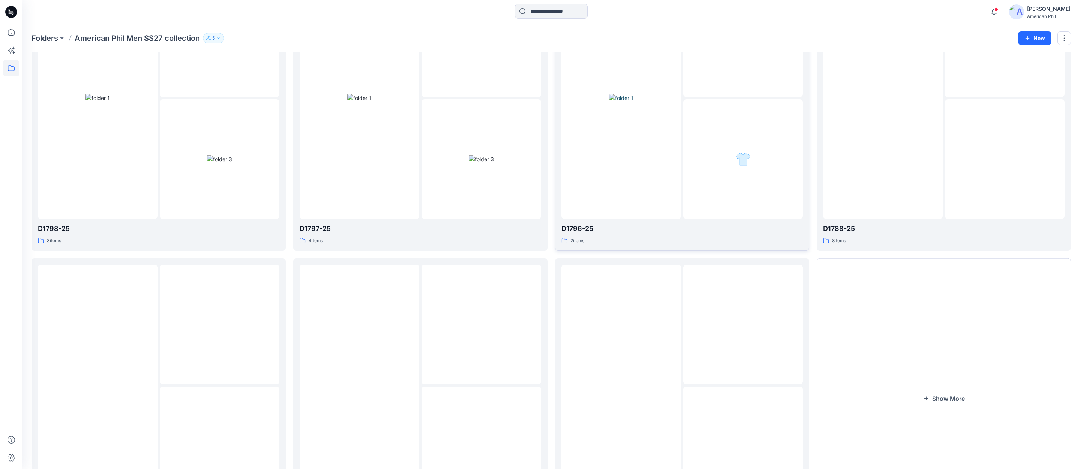
scroll to position [491, 0]
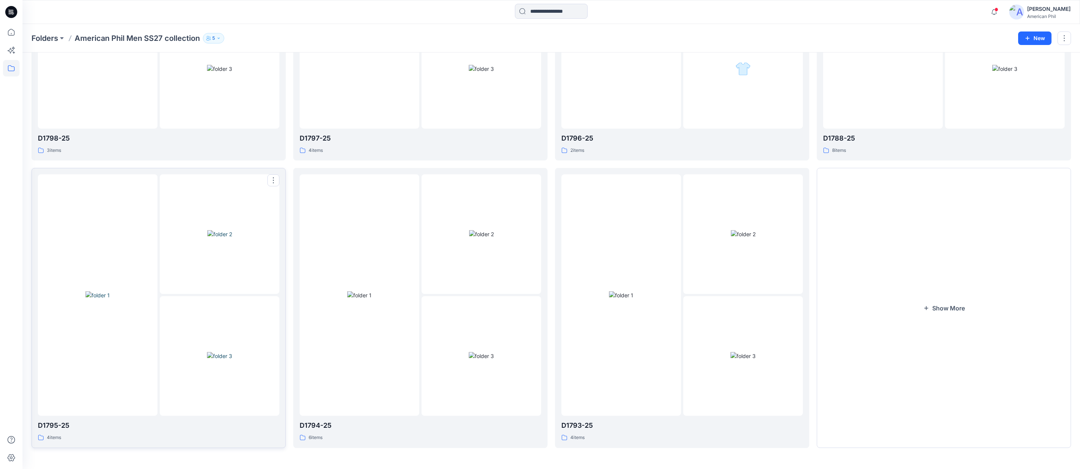
click at [101, 291] on img at bounding box center [97, 295] width 24 height 8
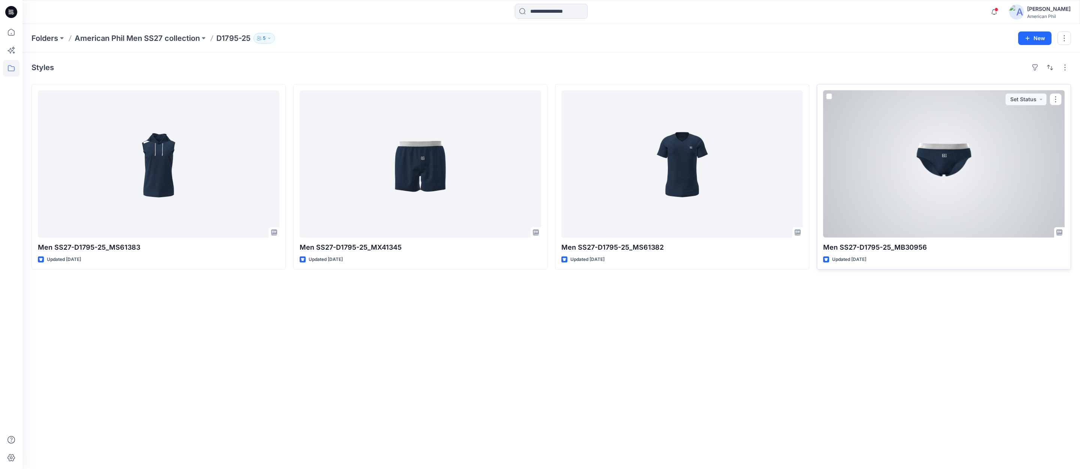
click at [944, 155] on div at bounding box center [943, 163] width 241 height 147
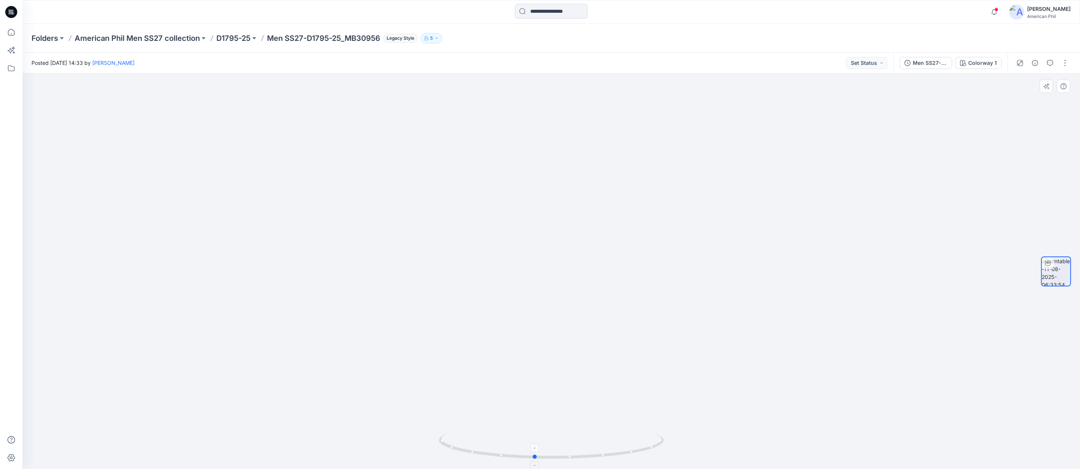
drag, startPoint x: 575, startPoint y: 456, endPoint x: 558, endPoint y: 453, distance: 17.1
click at [558, 453] on icon at bounding box center [552, 447] width 227 height 28
click at [880, 64] on button "Set Status" at bounding box center [866, 63] width 41 height 12
click at [844, 96] on p "Accepted" at bounding box center [846, 98] width 24 height 10
click at [1050, 61] on icon "button" at bounding box center [1050, 63] width 6 height 6
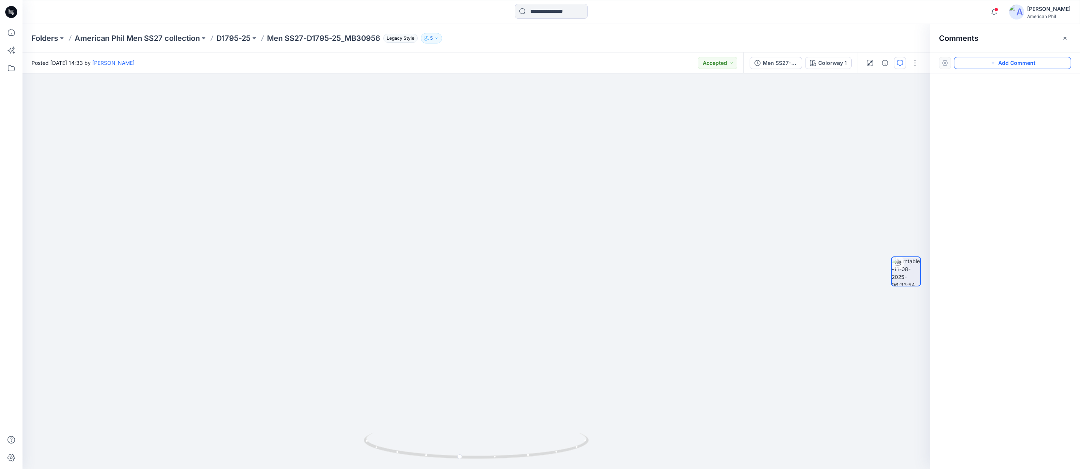
click at [1005, 61] on button "Add Comment" at bounding box center [1012, 63] width 117 height 12
click at [461, 204] on div "1" at bounding box center [475, 270] width 907 height 395
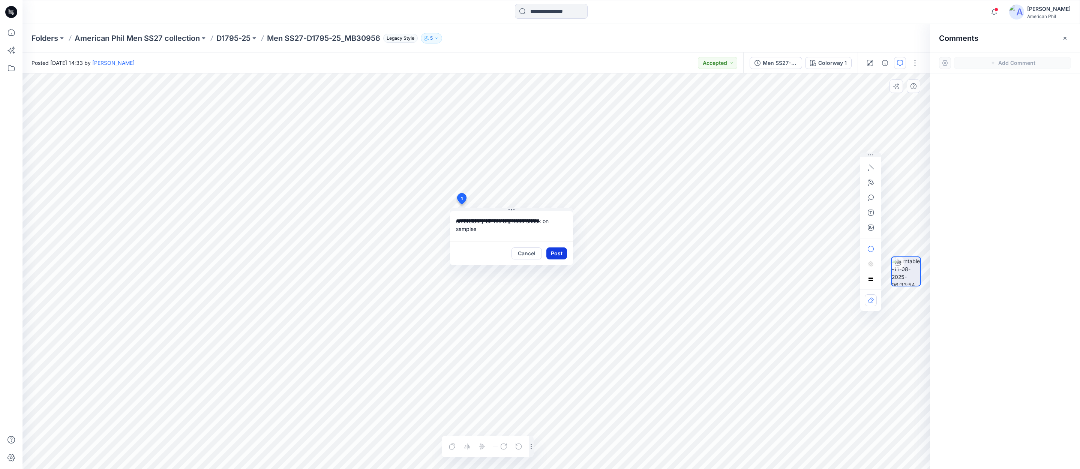
type textarea "**********"
click at [556, 253] on button "Post" at bounding box center [556, 253] width 21 height 12
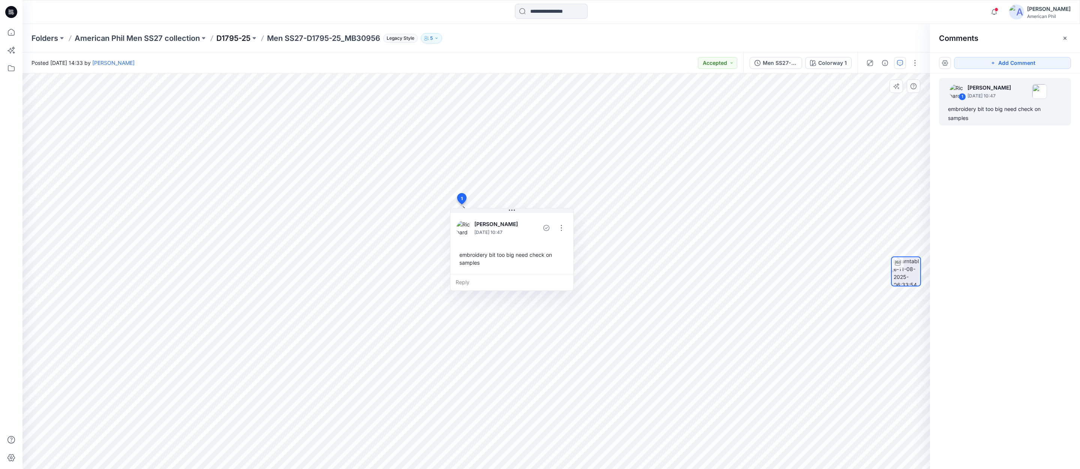
click at [229, 37] on p "D1795-25" at bounding box center [233, 38] width 34 height 10
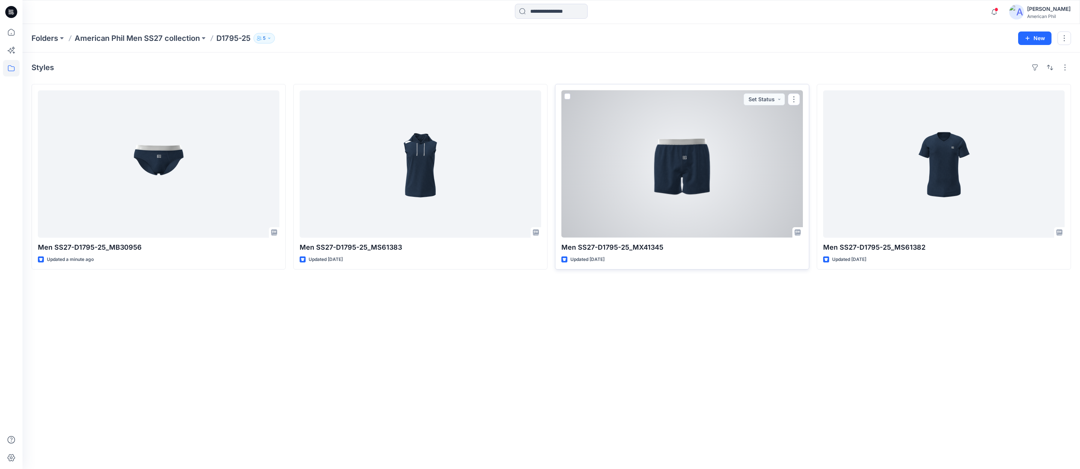
click at [678, 162] on div at bounding box center [681, 163] width 241 height 147
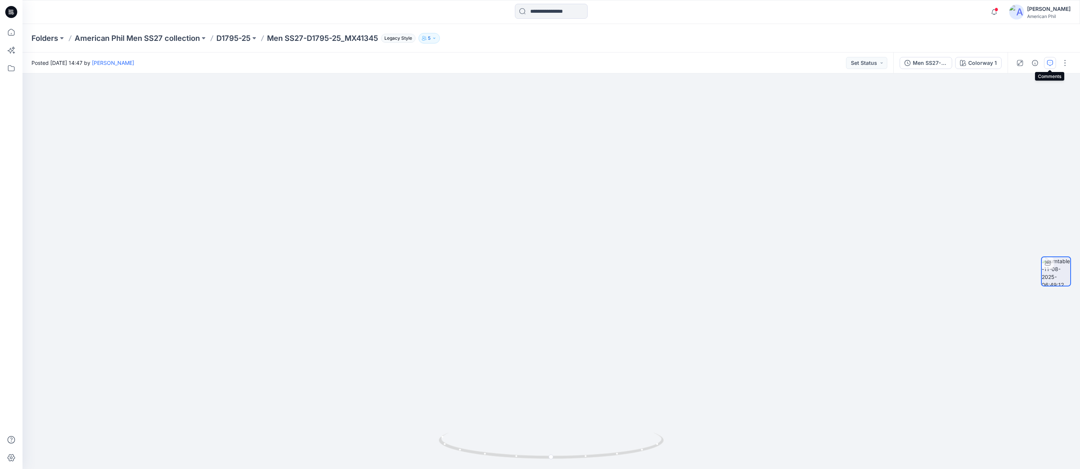
click at [1051, 64] on icon "button" at bounding box center [1050, 63] width 6 height 6
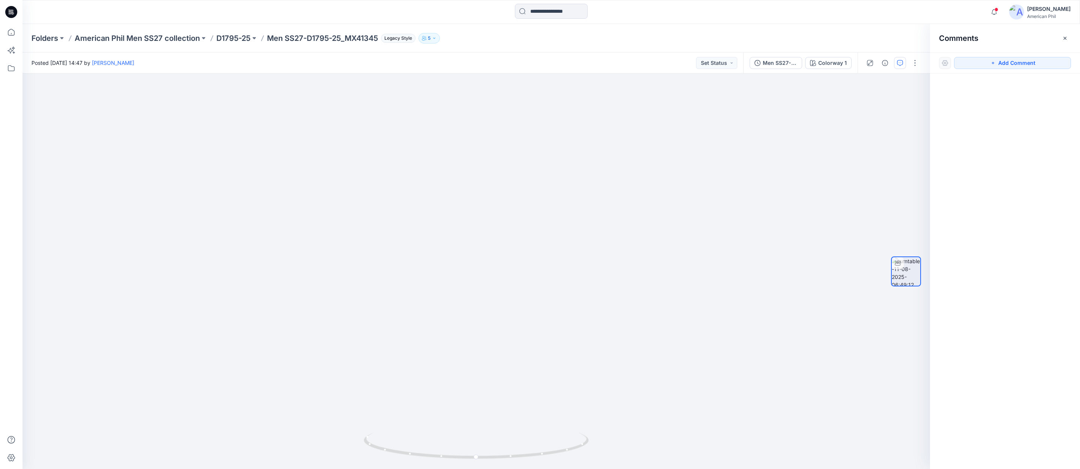
drag, startPoint x: 1024, startPoint y: 63, endPoint x: 946, endPoint y: 90, distance: 82.9
click at [1024, 63] on button "Add Comment" at bounding box center [1012, 63] width 117 height 12
click at [498, 222] on div "1" at bounding box center [475, 270] width 907 height 395
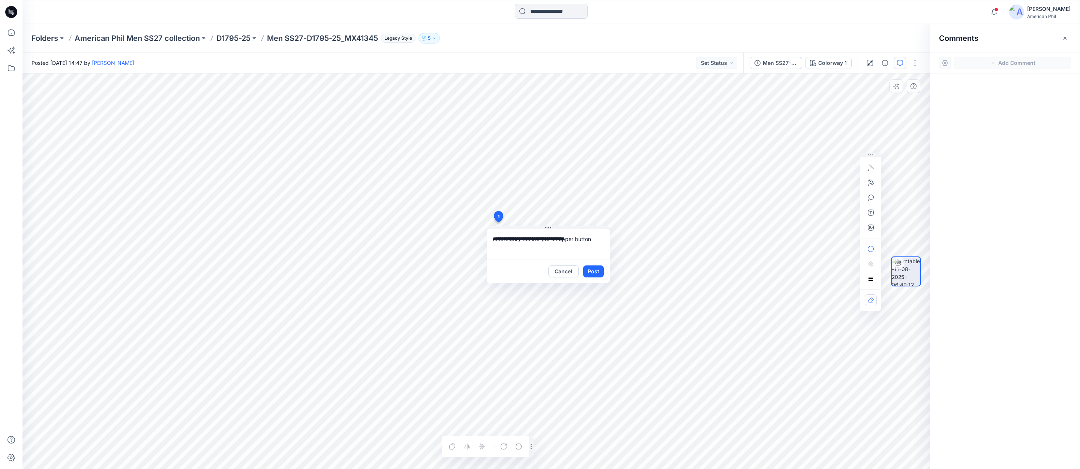
type textarea "**********"
click at [594, 272] on button "Post" at bounding box center [593, 271] width 21 height 12
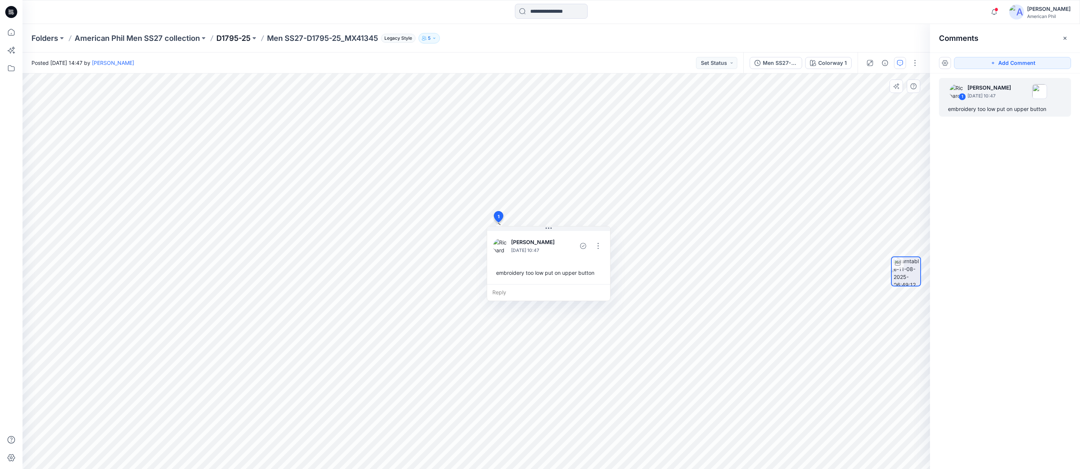
click at [229, 36] on p "D1795-25" at bounding box center [233, 38] width 34 height 10
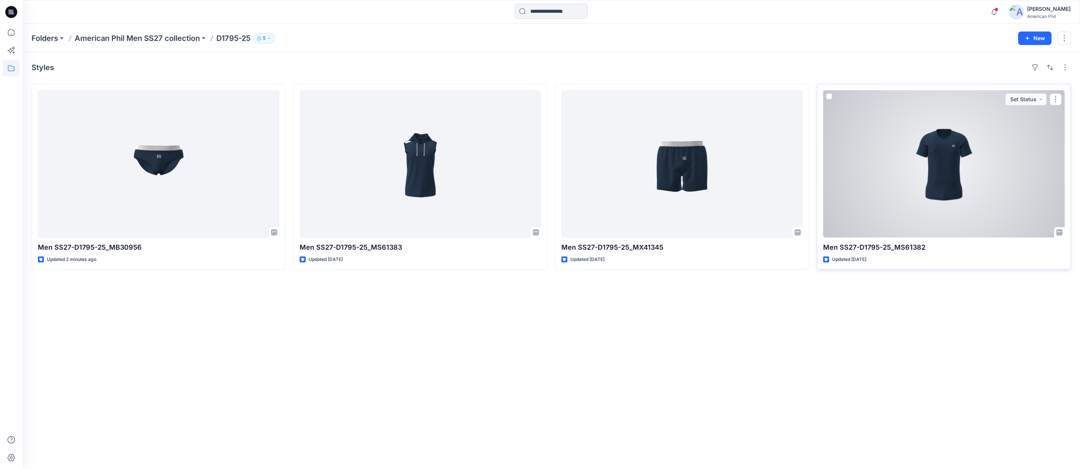
click at [948, 155] on div at bounding box center [943, 163] width 241 height 147
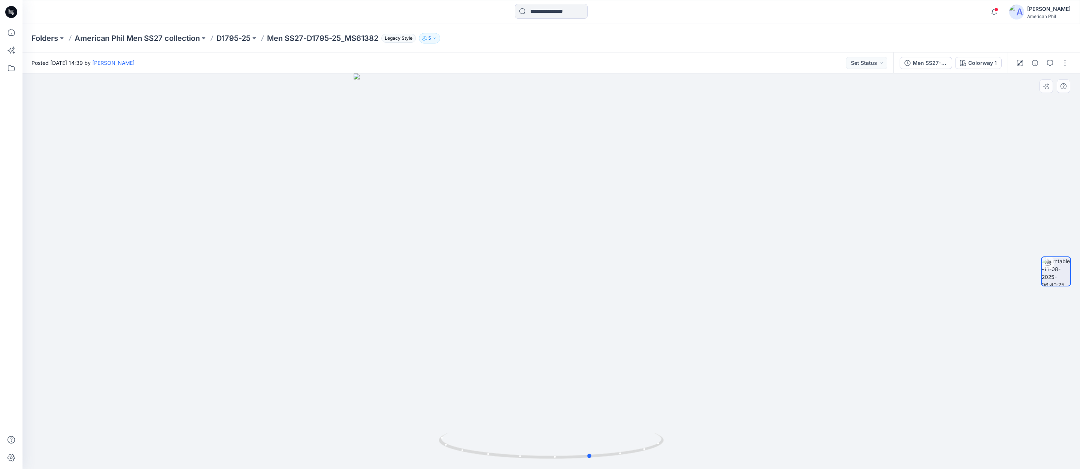
drag, startPoint x: 593, startPoint y: 455, endPoint x: 690, endPoint y: 451, distance: 96.8
click at [688, 454] on div at bounding box center [550, 270] width 1057 height 395
click at [887, 59] on div "Posted [DATE] 14:39 by [PERSON_NAME] Set Status" at bounding box center [457, 62] width 870 height 21
click at [880, 61] on button "Set Status" at bounding box center [866, 63] width 41 height 12
click at [848, 99] on p "Accepted" at bounding box center [846, 98] width 24 height 10
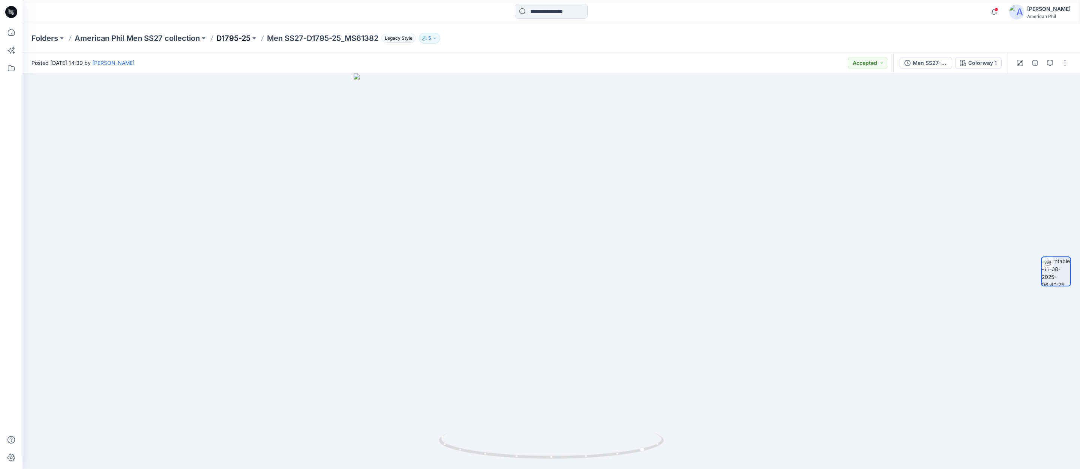
click at [228, 38] on p "D1795-25" at bounding box center [233, 38] width 34 height 10
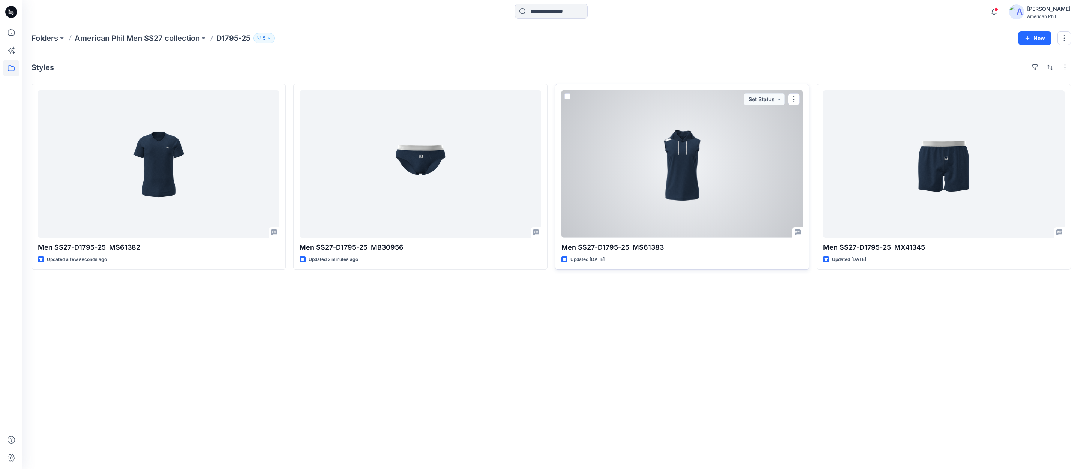
click at [684, 172] on div at bounding box center [681, 163] width 241 height 147
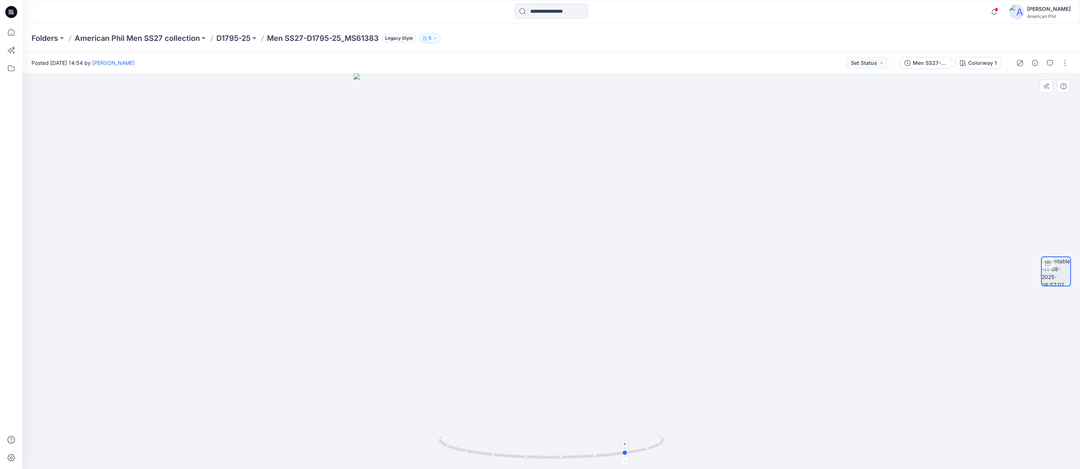
drag, startPoint x: 571, startPoint y: 455, endPoint x: 647, endPoint y: 452, distance: 76.5
click at [647, 452] on icon at bounding box center [552, 447] width 227 height 28
click at [1048, 61] on icon "button" at bounding box center [1050, 63] width 6 height 6
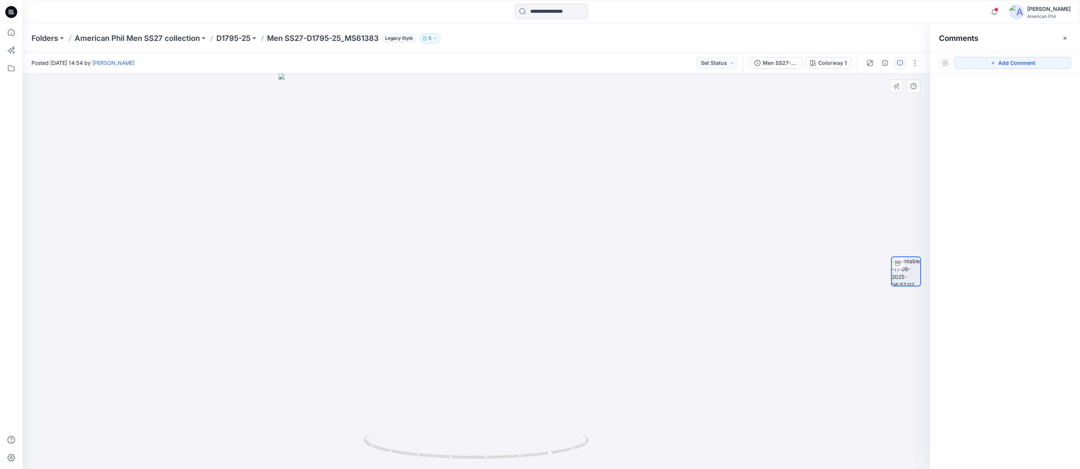
drag, startPoint x: 1014, startPoint y: 62, endPoint x: 914, endPoint y: 105, distance: 109.5
click at [1014, 62] on button "Add Comment" at bounding box center [1012, 63] width 117 height 12
click at [404, 135] on div "1" at bounding box center [475, 270] width 907 height 395
click at [585, 182] on textarea at bounding box center [629, 188] width 123 height 30
type textarea "**********"
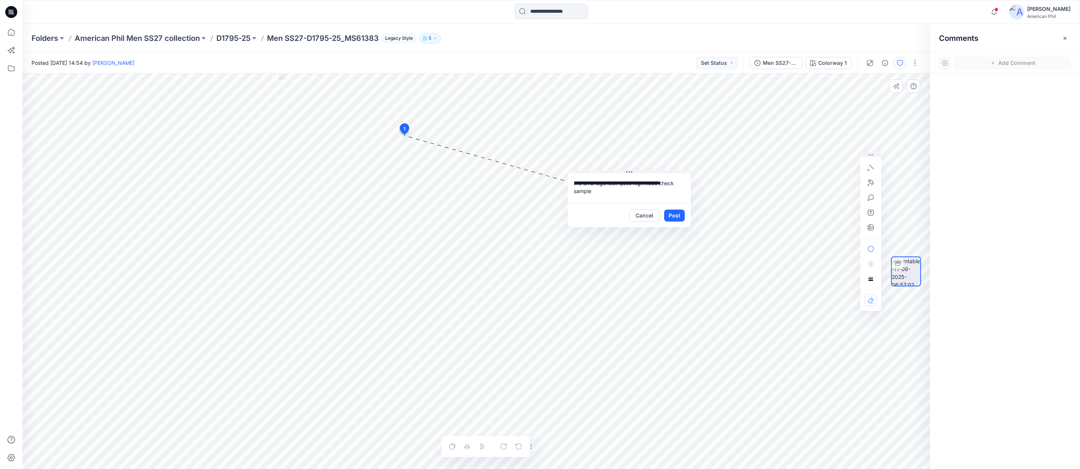
click at [675, 215] on button "Post" at bounding box center [674, 216] width 21 height 12
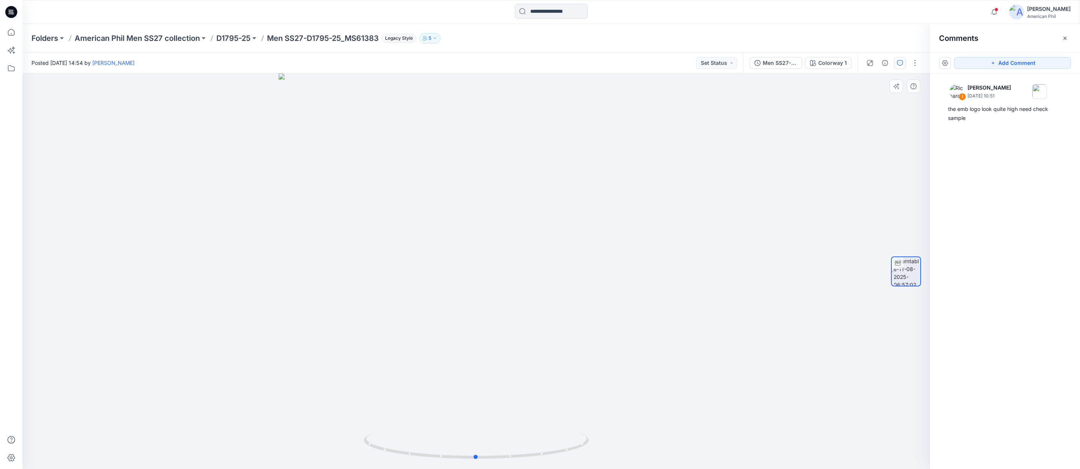
drag, startPoint x: 415, startPoint y: 454, endPoint x: 415, endPoint y: 429, distance: 24.7
click at [415, 429] on div at bounding box center [475, 270] width 907 height 395
click at [724, 63] on button "Set Status" at bounding box center [716, 63] width 41 height 12
click at [684, 98] on span "Accepted" at bounding box center [694, 98] width 38 height 10
click at [232, 37] on p "D1795-25" at bounding box center [233, 38] width 34 height 10
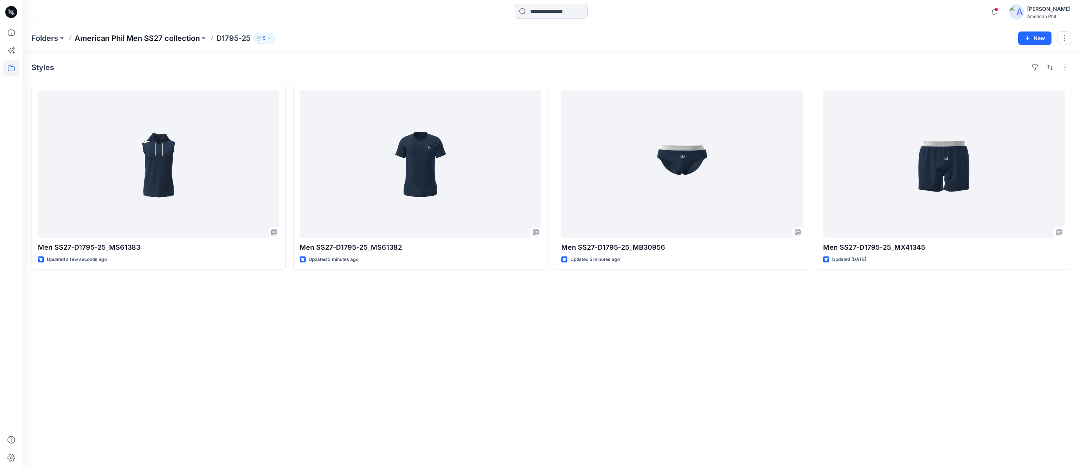
click at [130, 36] on p "American Phil Men SS27 collection" at bounding box center [137, 38] width 125 height 10
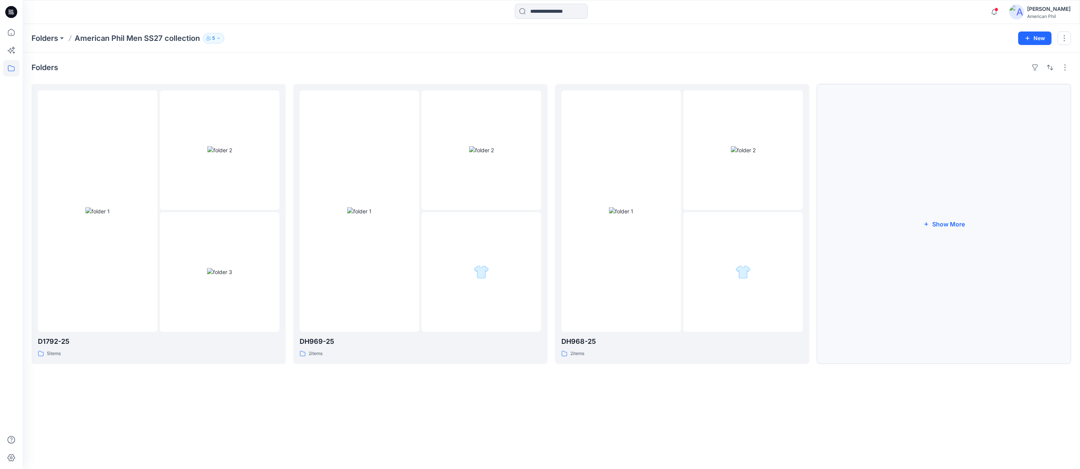
click at [955, 223] on button "Show More" at bounding box center [943, 224] width 254 height 280
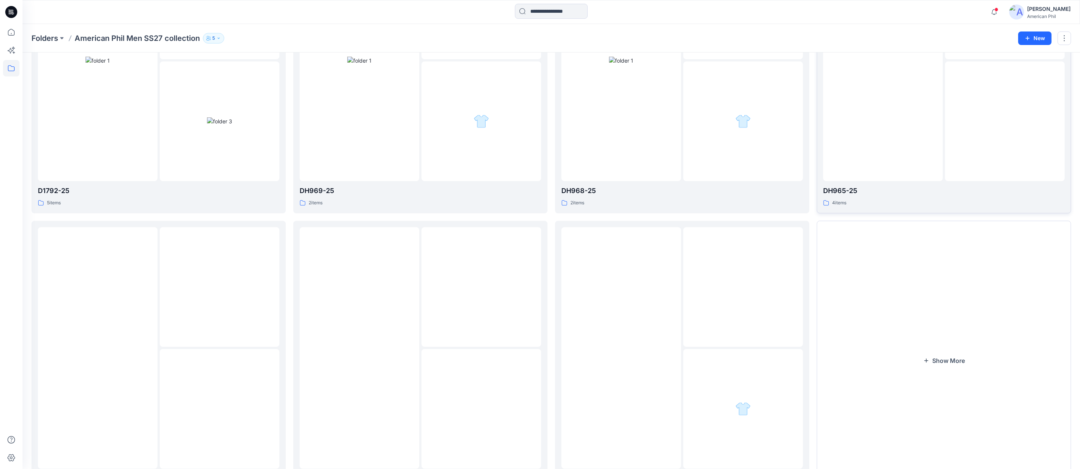
scroll to position [204, 0]
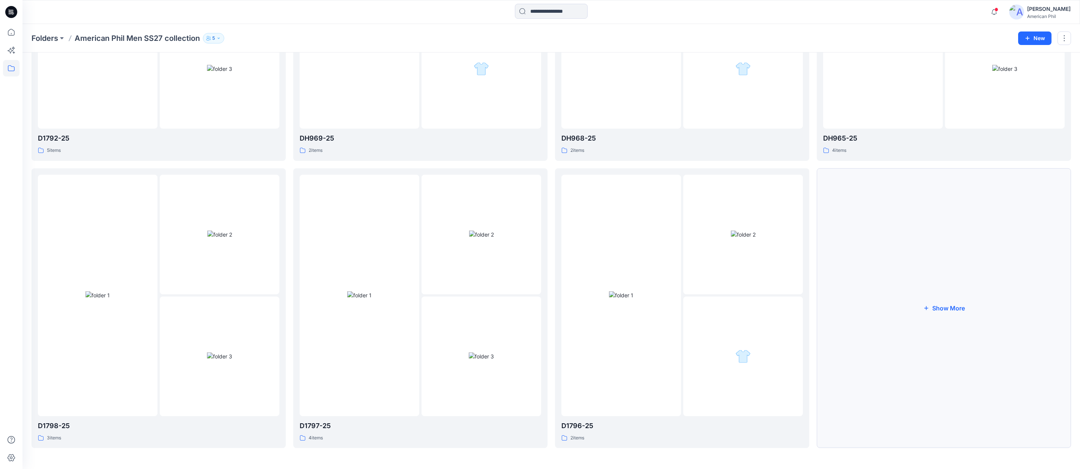
click at [955, 309] on button "Show More" at bounding box center [943, 308] width 254 height 280
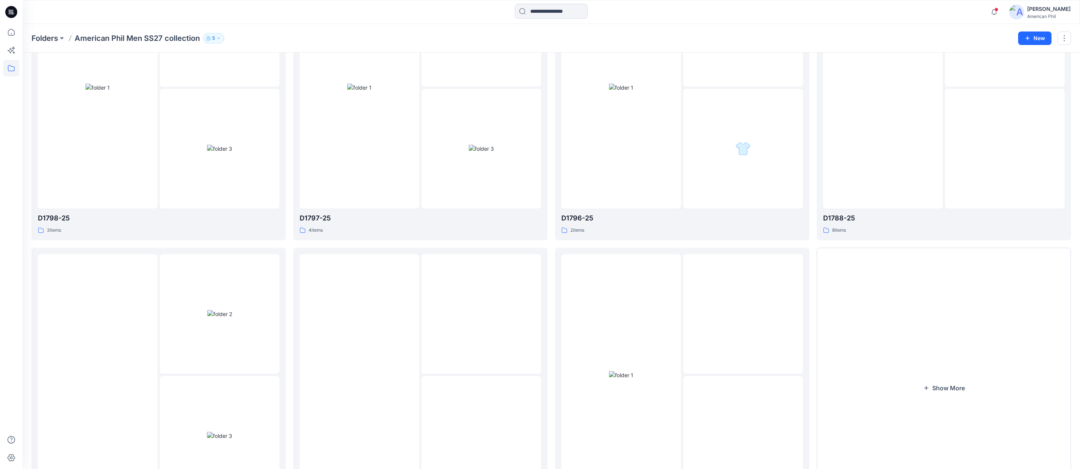
scroll to position [491, 0]
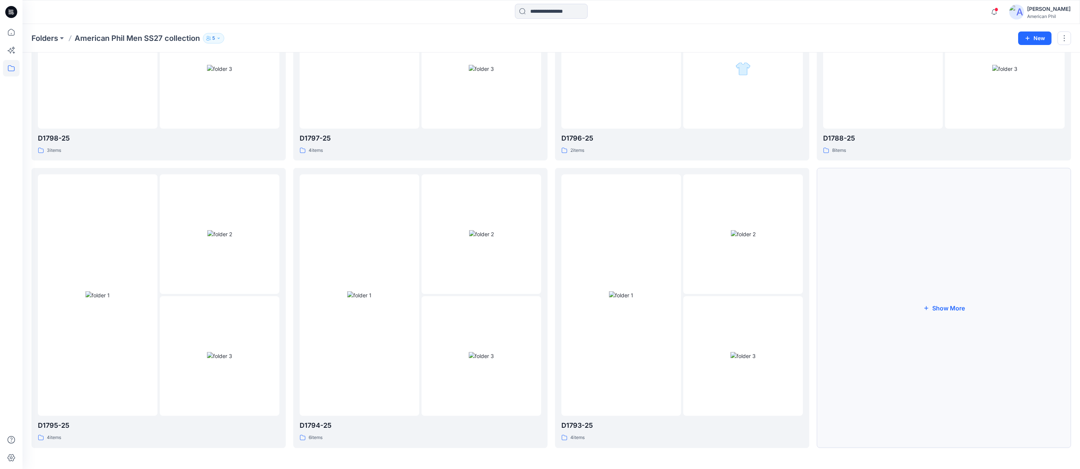
click at [949, 310] on button "Show More" at bounding box center [943, 308] width 254 height 280
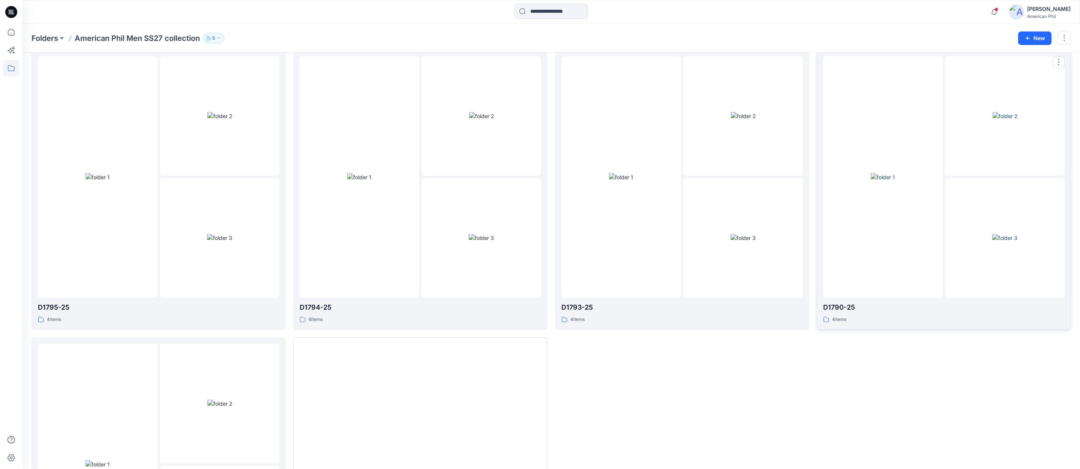
scroll to position [611, 0]
click at [1011, 110] on img at bounding box center [1004, 114] width 25 height 8
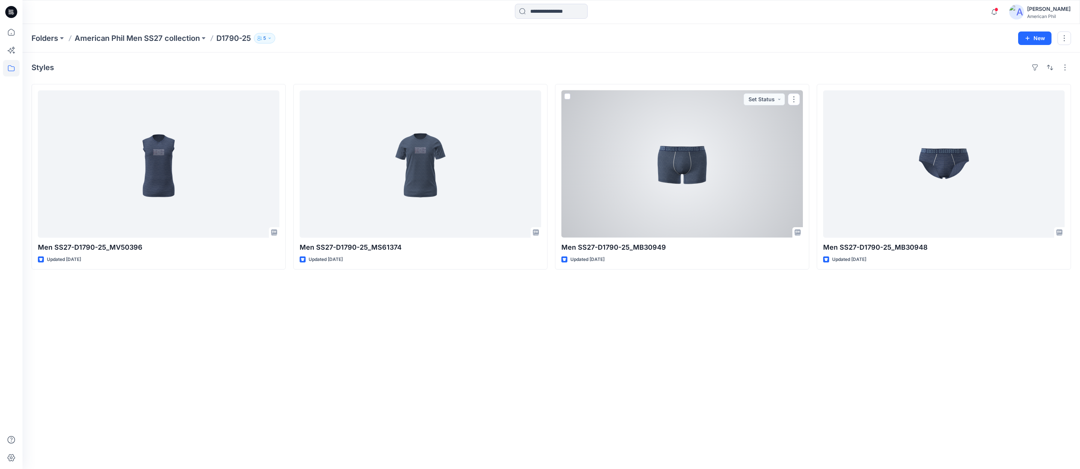
click at [683, 164] on div at bounding box center [681, 163] width 241 height 147
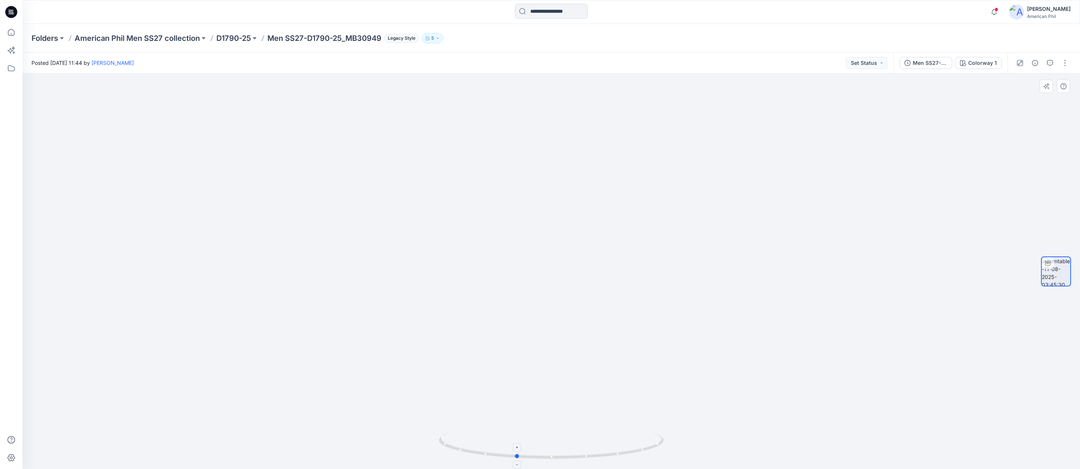
drag, startPoint x: 615, startPoint y: 451, endPoint x: 580, endPoint y: 446, distance: 35.5
click at [580, 446] on icon at bounding box center [552, 447] width 227 height 28
drag, startPoint x: 614, startPoint y: 455, endPoint x: 633, endPoint y: 455, distance: 19.5
click at [635, 455] on icon at bounding box center [552, 447] width 227 height 28
click at [228, 37] on p "D1790-25" at bounding box center [233, 38] width 34 height 10
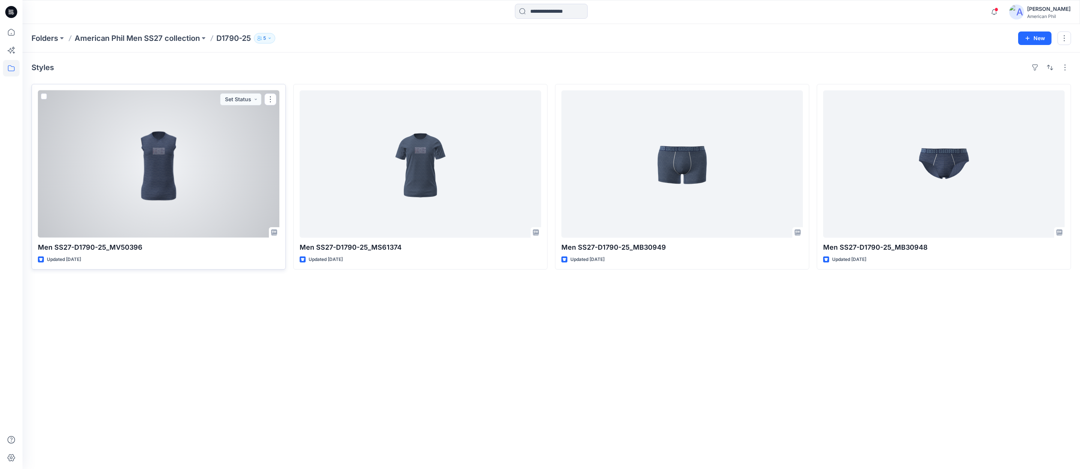
click at [162, 163] on div at bounding box center [158, 163] width 241 height 147
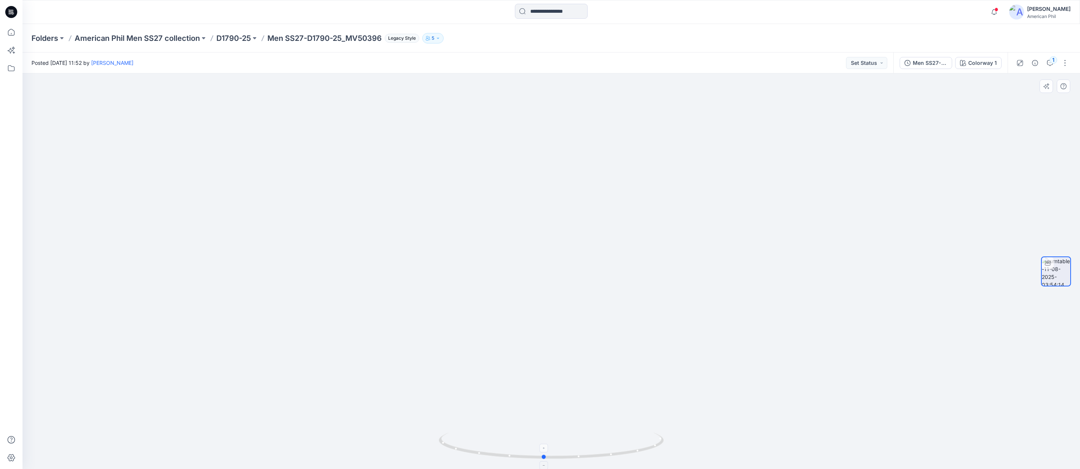
drag, startPoint x: 566, startPoint y: 459, endPoint x: 559, endPoint y: 458, distance: 7.5
click at [559, 458] on icon at bounding box center [552, 447] width 227 height 28
click at [1053, 60] on div "1" at bounding box center [1052, 59] width 7 height 7
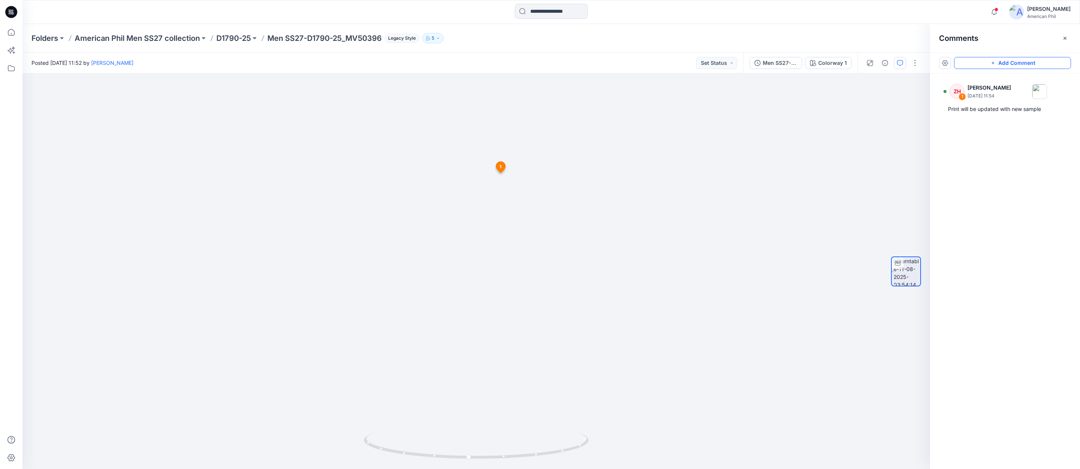
click at [1014, 62] on button "Add Comment" at bounding box center [1012, 63] width 117 height 12
click at [467, 174] on div "2 1 ZH [PERSON_NAME] [DATE] 11:54 Print will be updated with new sample Reply" at bounding box center [475, 270] width 907 height 395
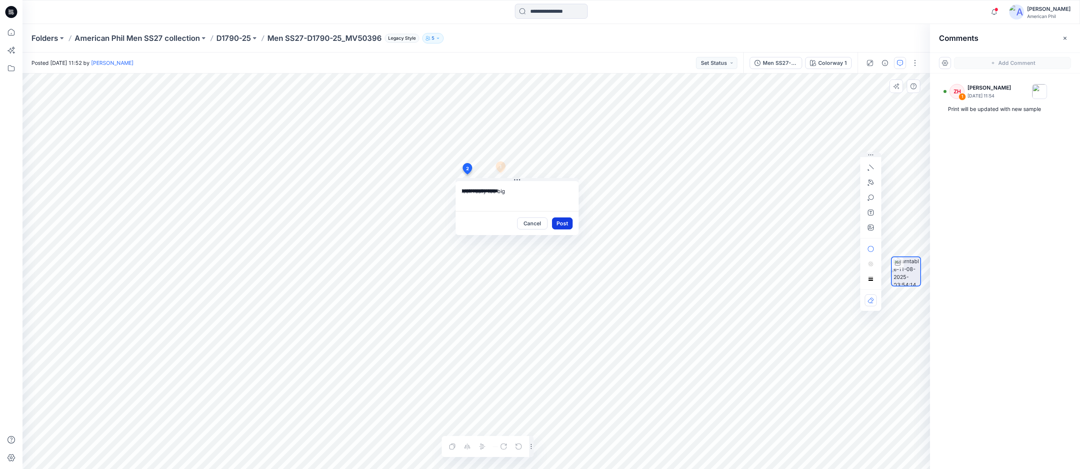
type textarea "**********"
click at [563, 225] on button "Post" at bounding box center [562, 223] width 21 height 12
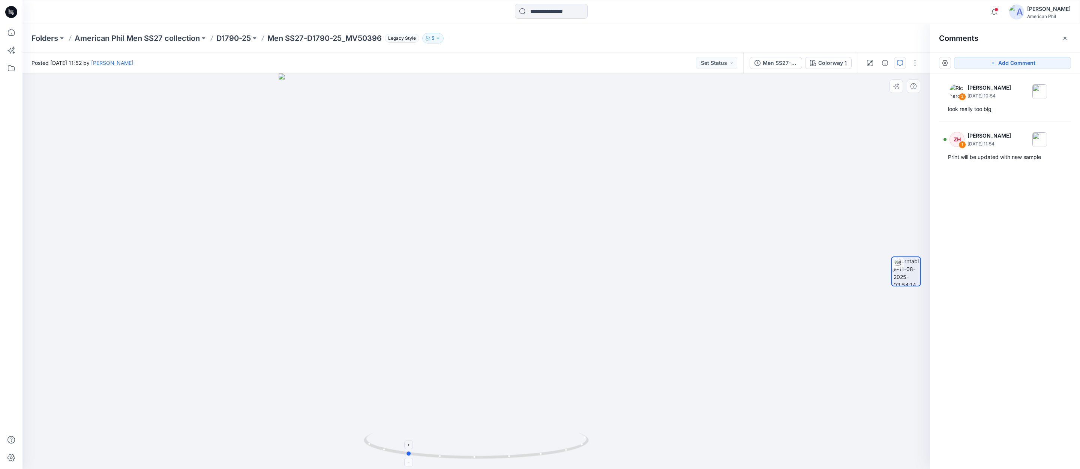
drag, startPoint x: 485, startPoint y: 453, endPoint x: 415, endPoint y: 448, distance: 69.9
click at [415, 448] on icon at bounding box center [477, 447] width 227 height 28
drag, startPoint x: 415, startPoint y: 448, endPoint x: 420, endPoint y: 448, distance: 5.2
click at [421, 448] on icon at bounding box center [477, 447] width 227 height 28
drag, startPoint x: 1025, startPoint y: 62, endPoint x: 887, endPoint y: 106, distance: 145.3
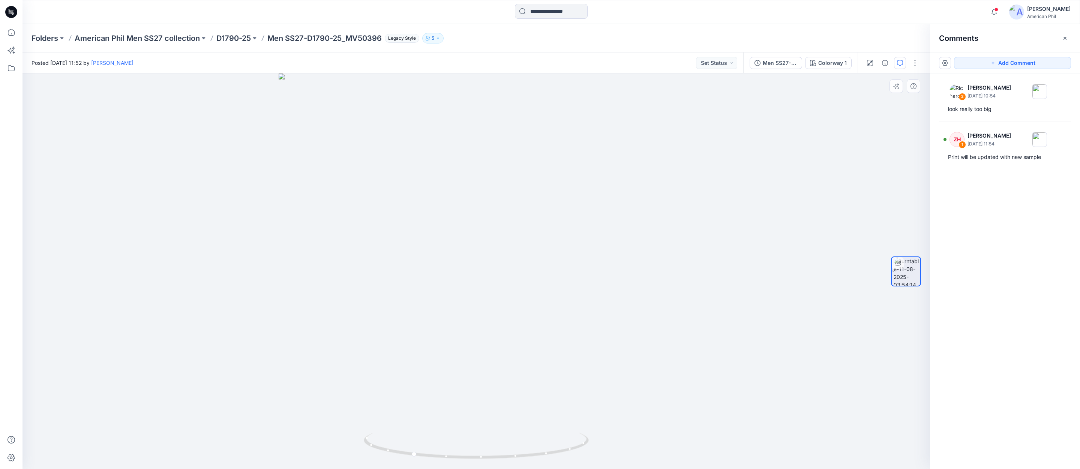
click at [1025, 62] on button "Add Comment" at bounding box center [1012, 63] width 117 height 12
click at [481, 192] on div "3 Cancel Post Layer 1" at bounding box center [475, 270] width 907 height 395
type textarea "**********"
click at [574, 243] on button "Post" at bounding box center [576, 241] width 21 height 12
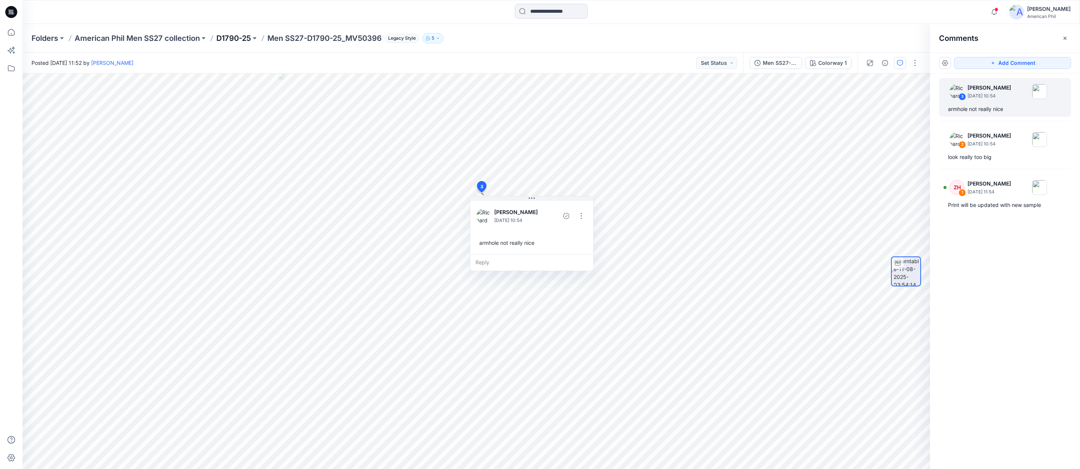
click at [238, 36] on p "D1790-25" at bounding box center [233, 38] width 34 height 10
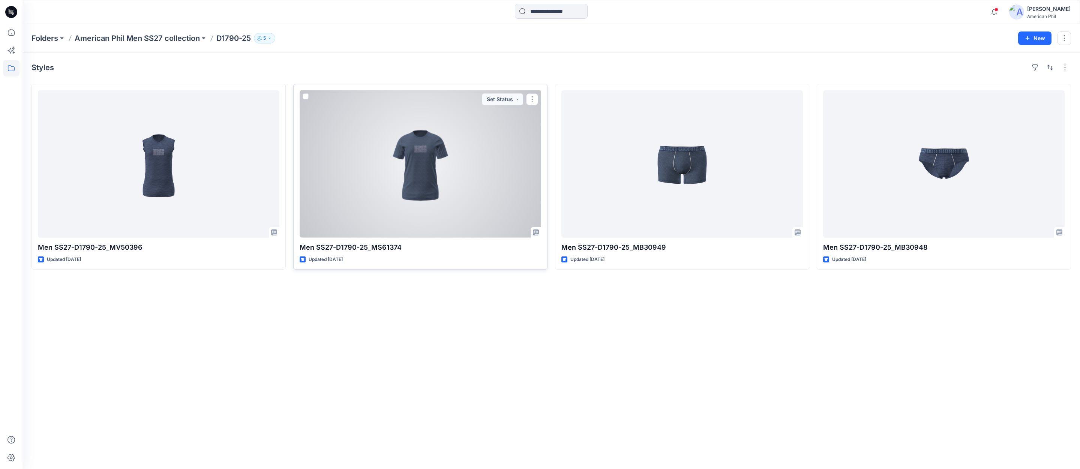
click at [421, 164] on div at bounding box center [419, 163] width 241 height 147
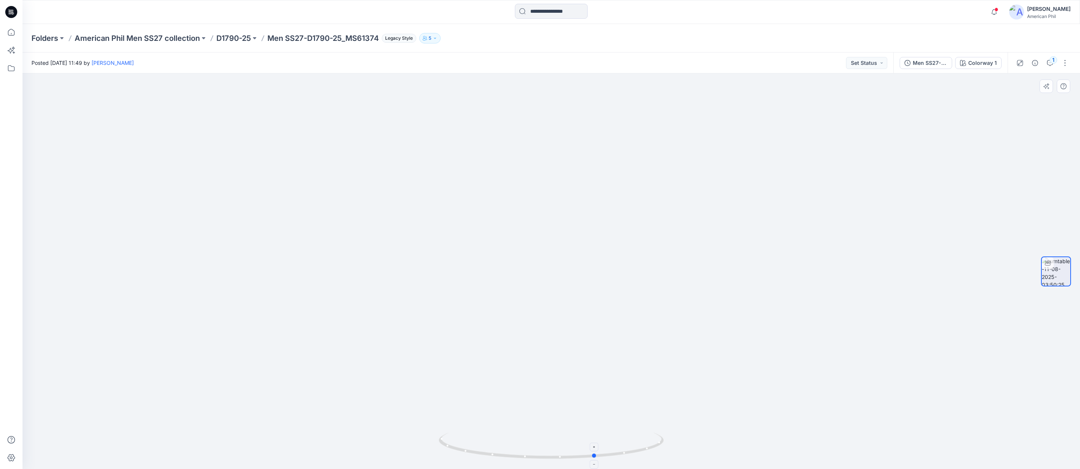
drag, startPoint x: 548, startPoint y: 458, endPoint x: 579, endPoint y: 455, distance: 31.6
click at [588, 453] on icon at bounding box center [552, 447] width 227 height 28
click at [876, 59] on button "Set Status" at bounding box center [866, 63] width 41 height 12
click at [836, 97] on p "Accepted" at bounding box center [846, 98] width 24 height 10
click at [231, 38] on p "D1790-25" at bounding box center [233, 38] width 34 height 10
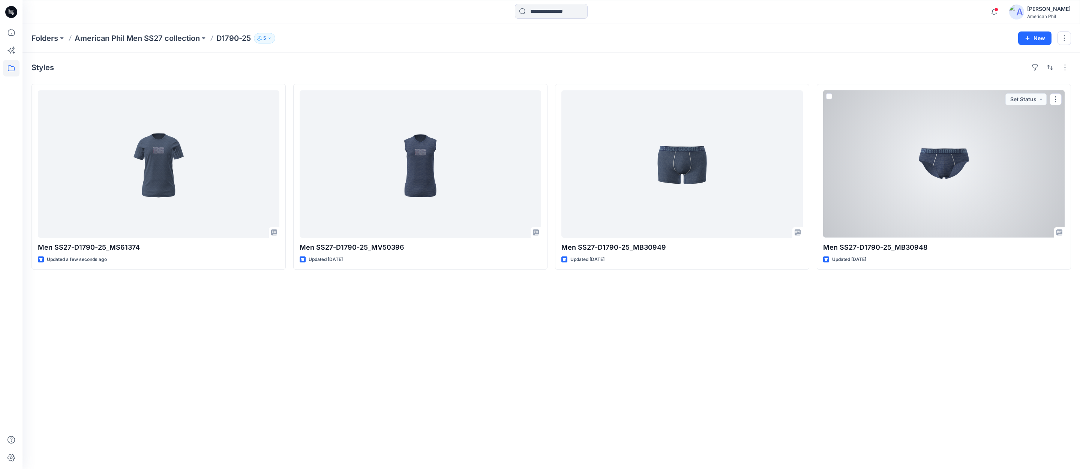
click at [950, 157] on div at bounding box center [943, 163] width 241 height 147
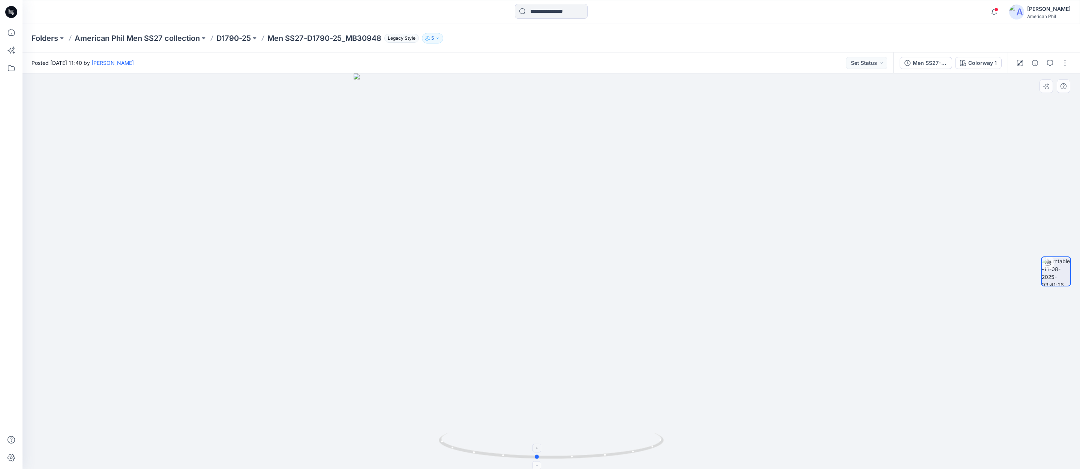
drag, startPoint x: 618, startPoint y: 457, endPoint x: 600, endPoint y: 453, distance: 18.5
click at [603, 455] on icon at bounding box center [552, 447] width 227 height 28
click at [1049, 61] on icon "button" at bounding box center [1050, 63] width 6 height 6
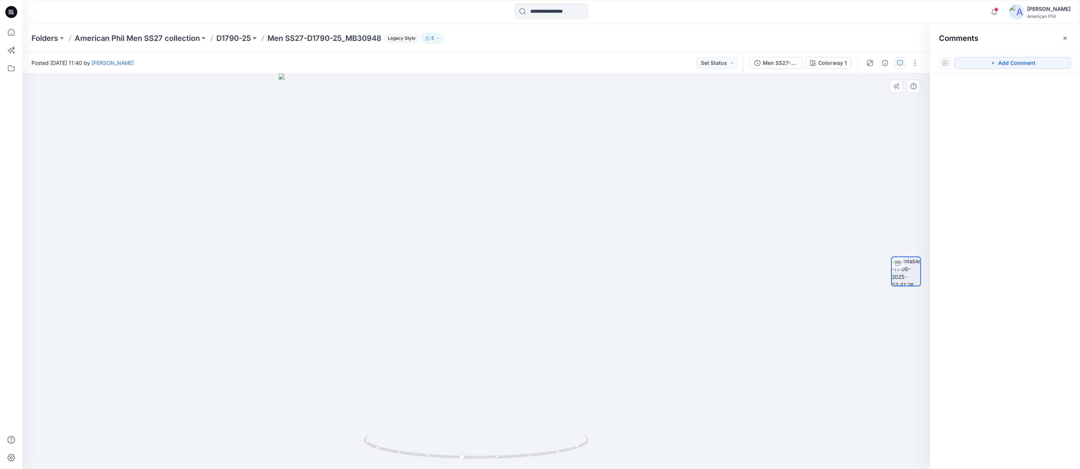
drag, startPoint x: 1014, startPoint y: 64, endPoint x: 804, endPoint y: 157, distance: 230.2
click at [1012, 64] on button "Add Comment" at bounding box center [1012, 63] width 117 height 12
click at [509, 252] on div "1" at bounding box center [475, 270] width 907 height 395
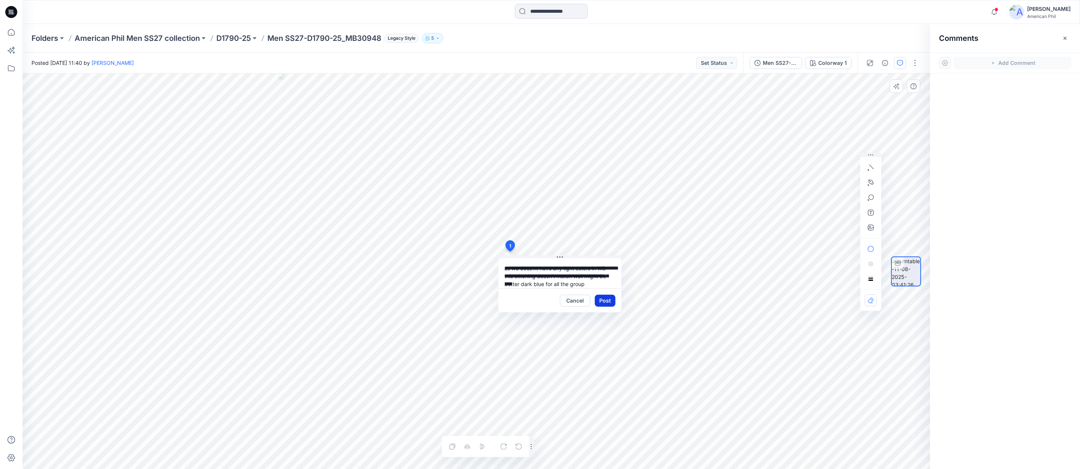
type textarea "**********"
click at [605, 299] on button "Post" at bounding box center [604, 301] width 21 height 12
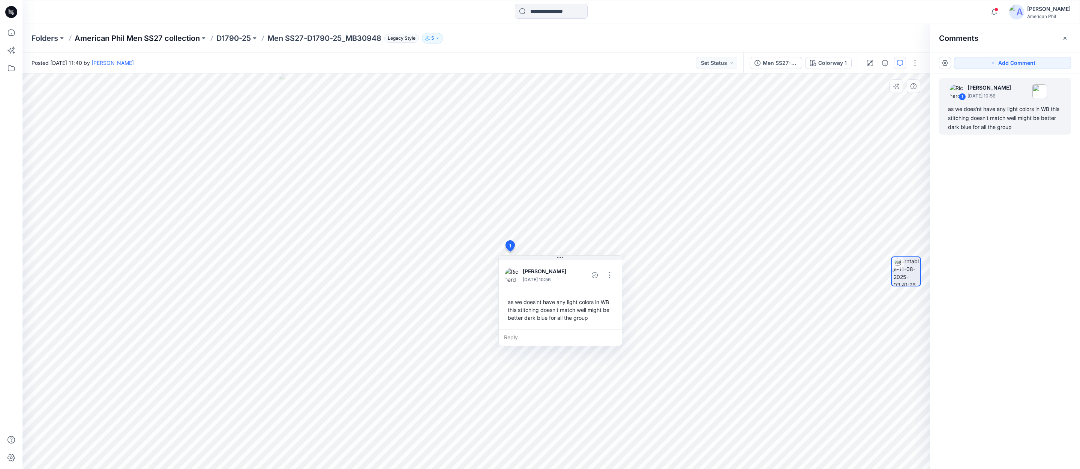
click at [137, 37] on p "American Phil Men SS27 collection" at bounding box center [137, 38] width 125 height 10
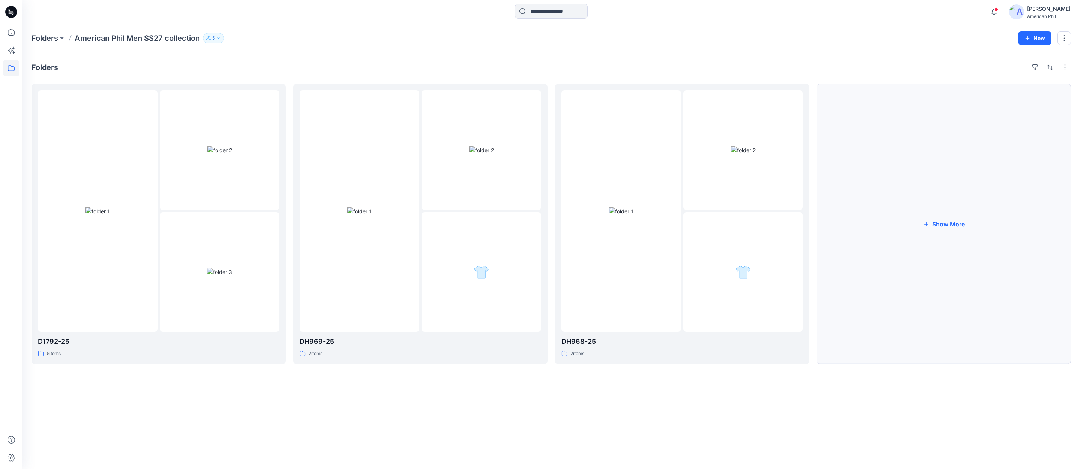
click at [950, 226] on button "Show More" at bounding box center [943, 224] width 254 height 280
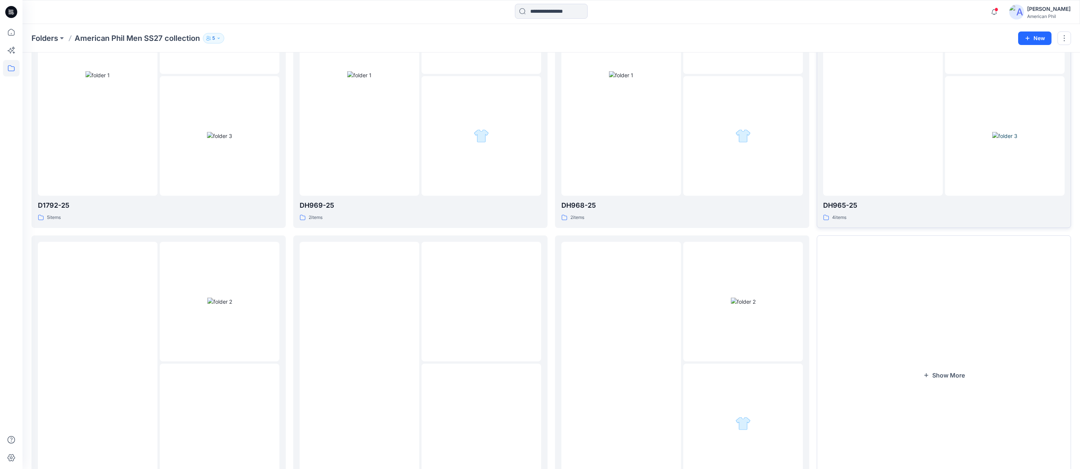
scroll to position [204, 0]
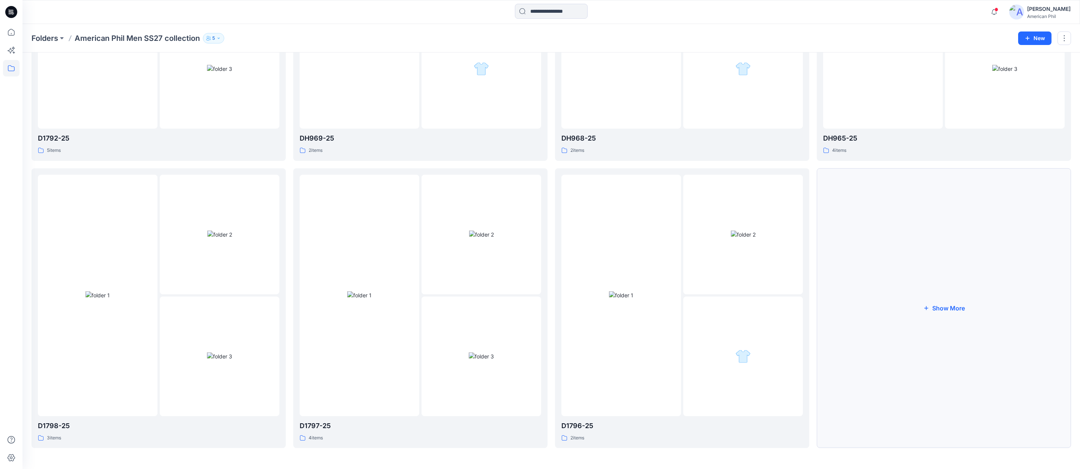
click at [951, 309] on button "Show More" at bounding box center [943, 308] width 254 height 280
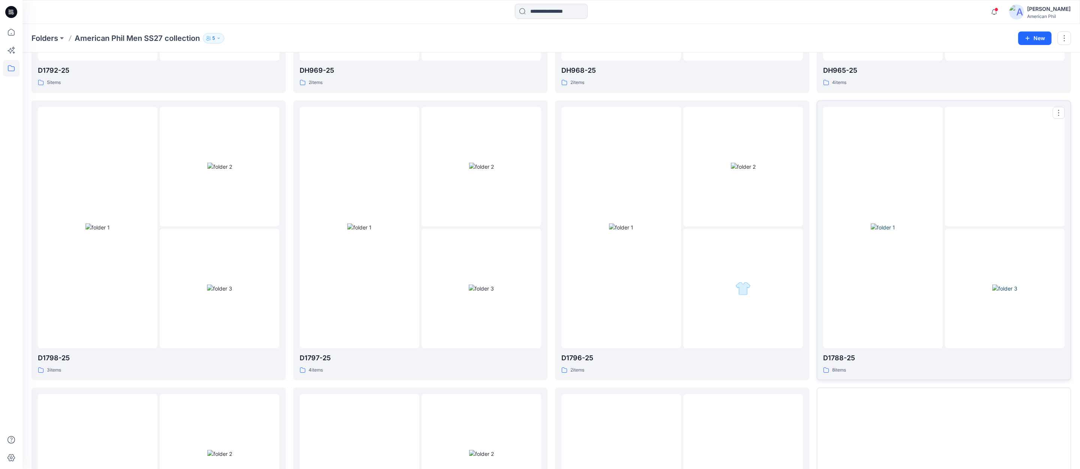
scroll to position [271, 0]
click at [1013, 284] on img at bounding box center [1004, 288] width 25 height 8
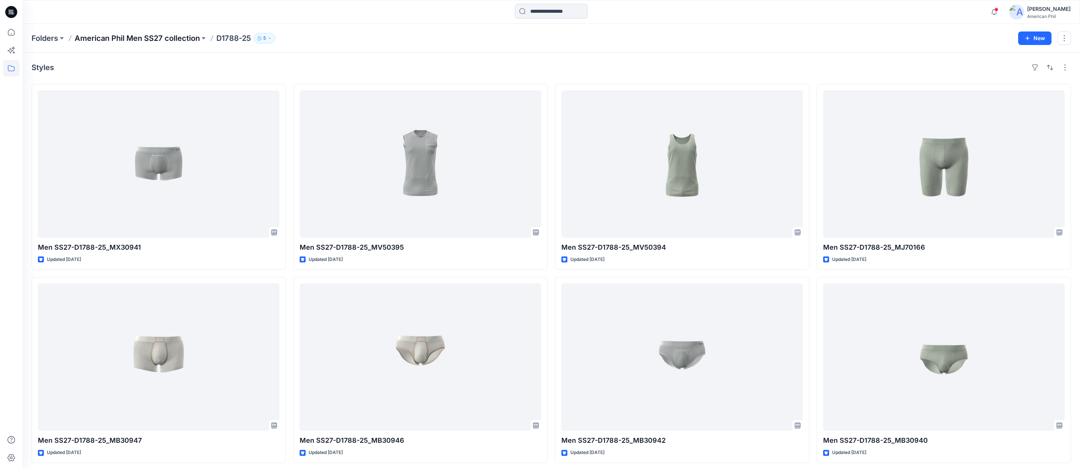
click at [126, 38] on p "American Phil Men SS27 collection" at bounding box center [137, 38] width 125 height 10
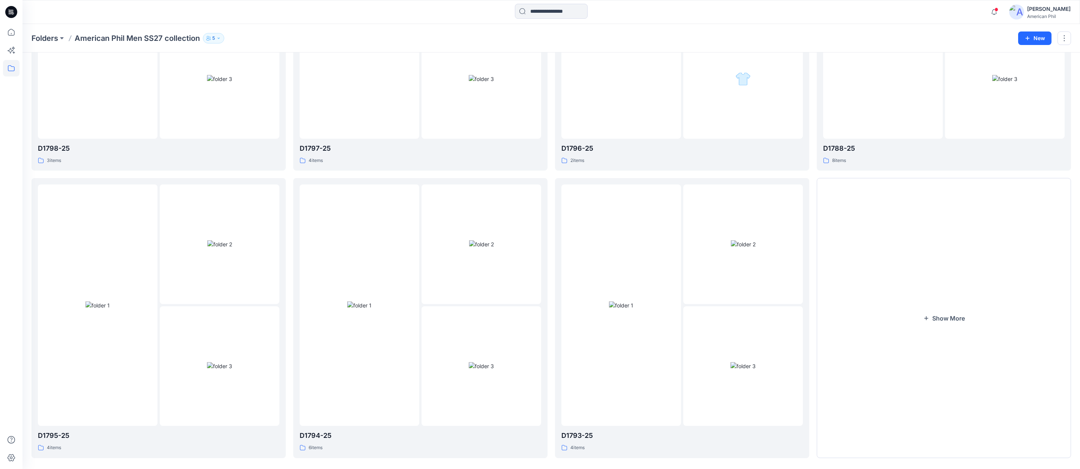
scroll to position [491, 0]
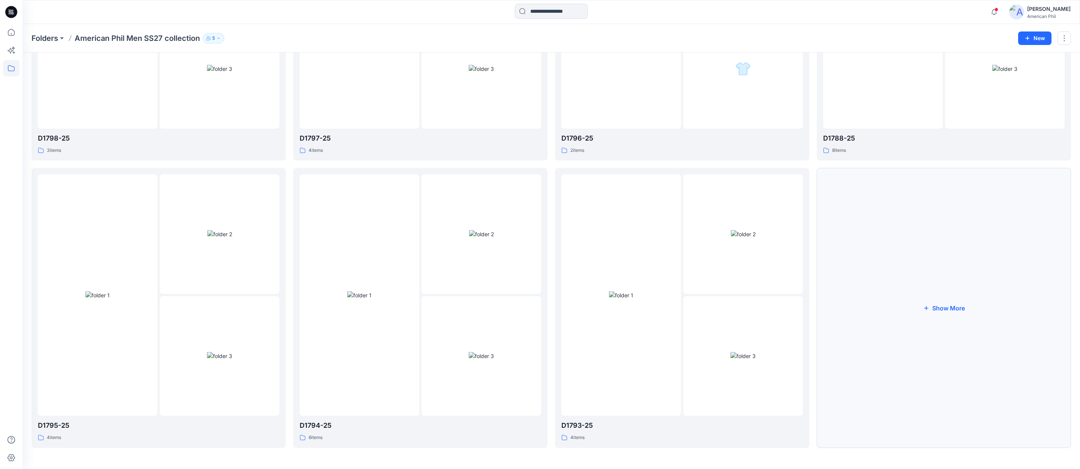
click at [954, 308] on button "Show More" at bounding box center [943, 308] width 254 height 280
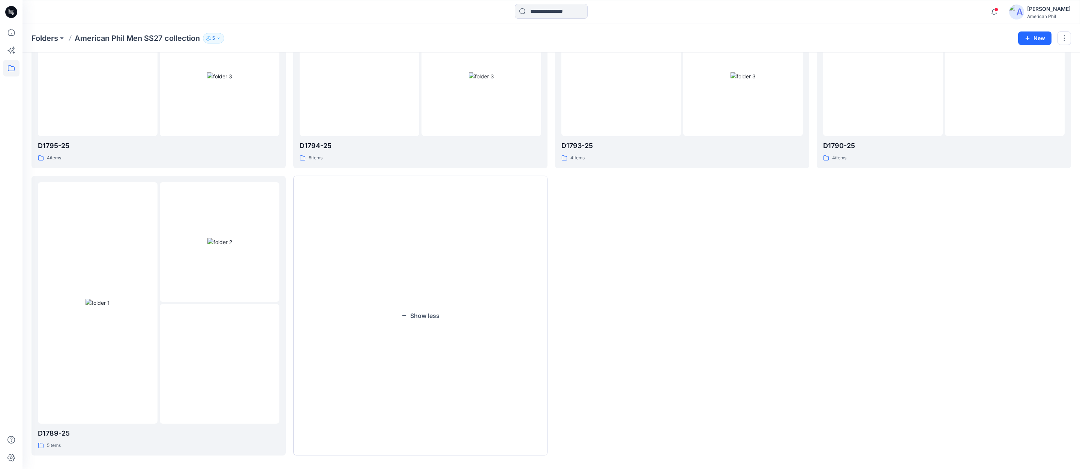
scroll to position [778, 0]
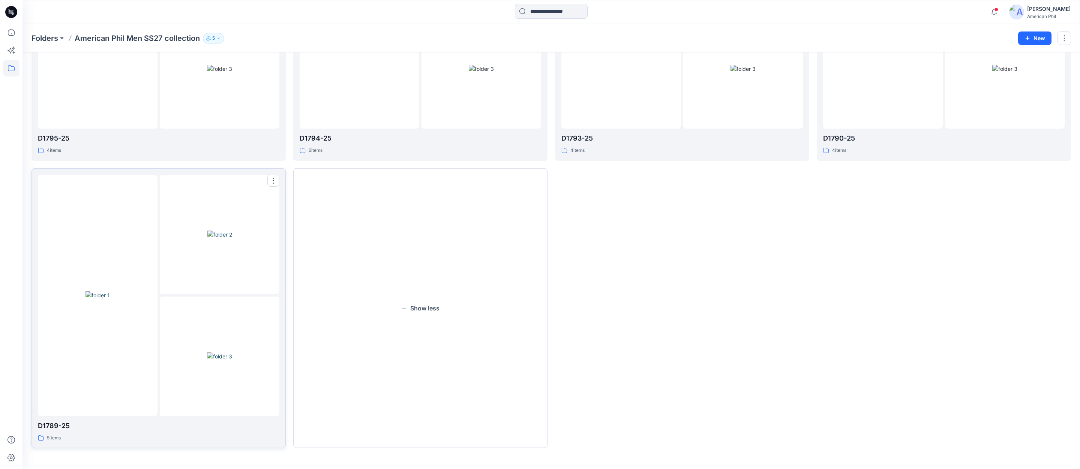
click at [214, 231] on img at bounding box center [219, 235] width 25 height 8
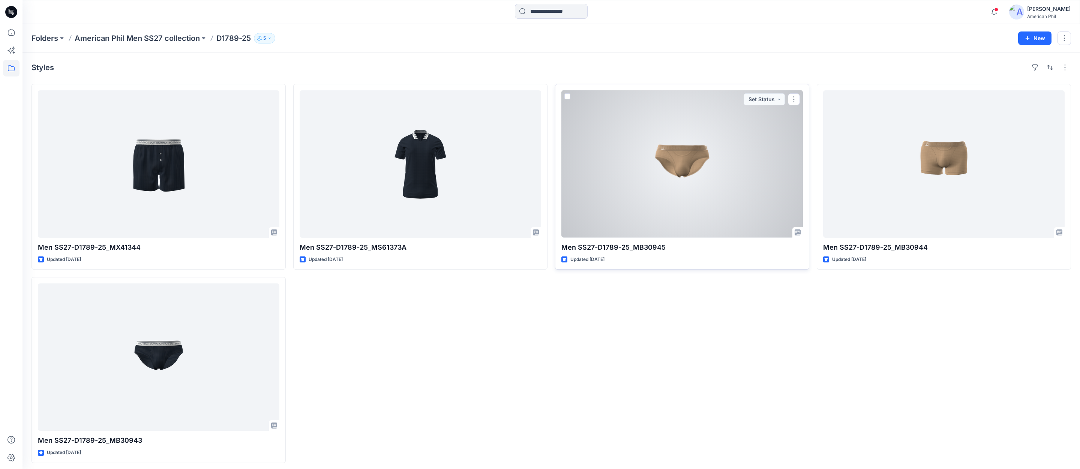
click at [681, 160] on div at bounding box center [681, 163] width 241 height 147
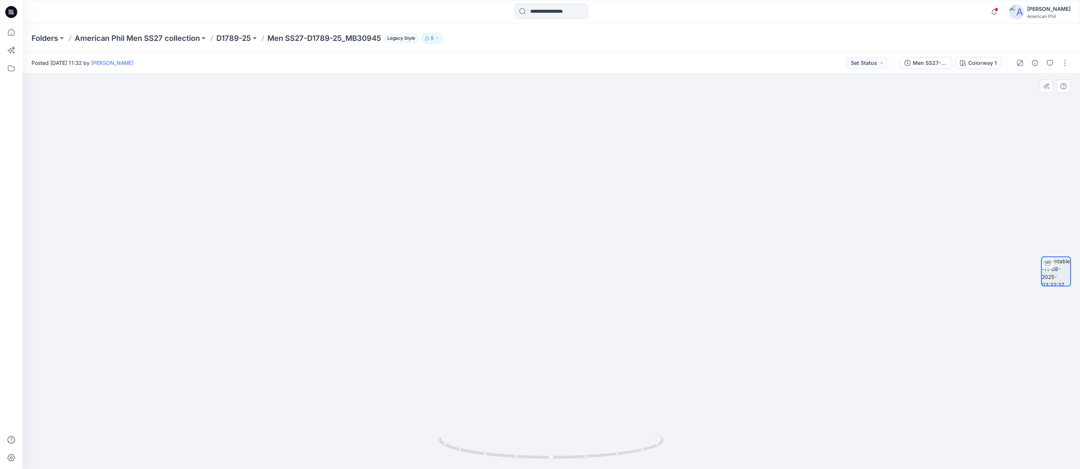
drag, startPoint x: 550, startPoint y: 452, endPoint x: 541, endPoint y: 464, distance: 15.3
click at [523, 452] on icon at bounding box center [552, 447] width 227 height 28
drag, startPoint x: 582, startPoint y: 457, endPoint x: 599, endPoint y: 458, distance: 16.5
click at [599, 458] on icon at bounding box center [552, 447] width 227 height 28
click at [1050, 62] on icon "button" at bounding box center [1050, 63] width 6 height 6
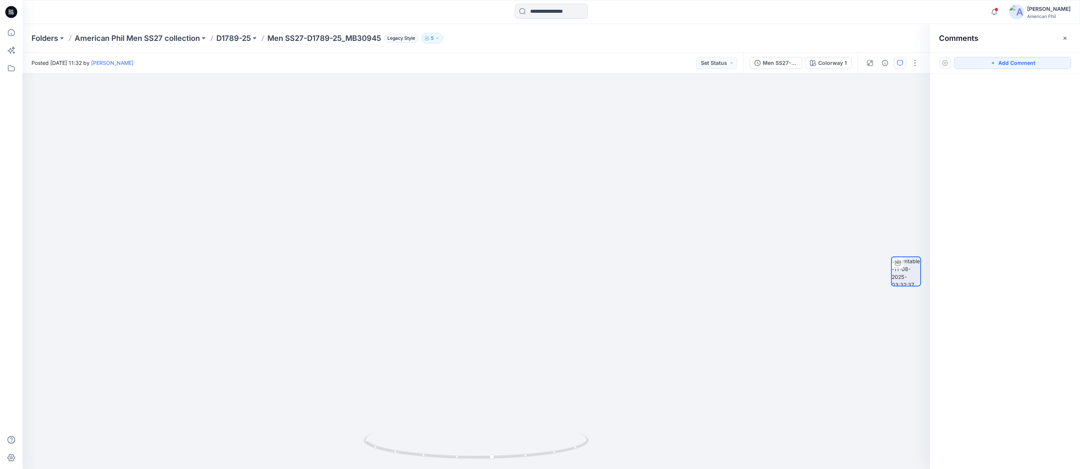
drag, startPoint x: 1020, startPoint y: 63, endPoint x: 960, endPoint y: 94, distance: 67.4
click at [1020, 63] on button "Add Comment" at bounding box center [1012, 63] width 117 height 12
click at [484, 201] on div "1 Cancel Post Layer 1" at bounding box center [475, 270] width 907 height 395
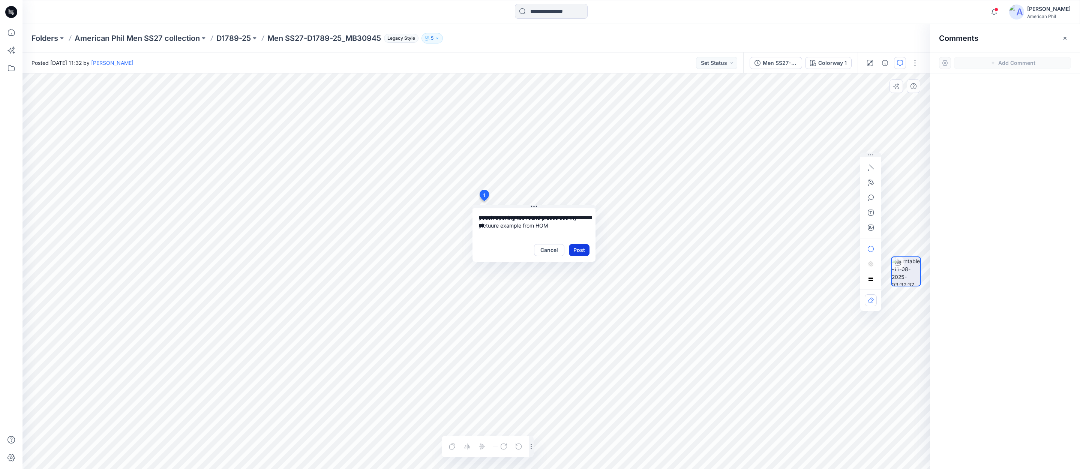
type textarea "**********"
click at [578, 247] on button "Post" at bounding box center [579, 250] width 21 height 12
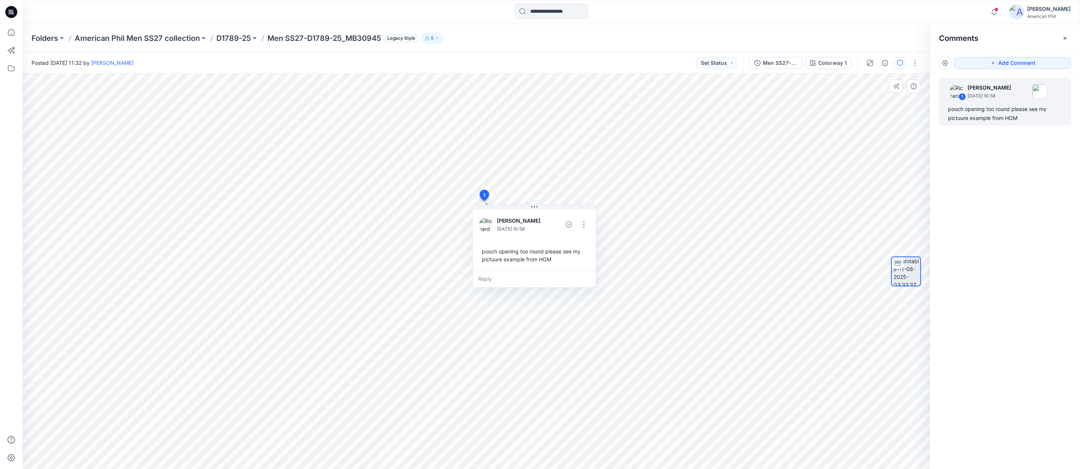
click at [344, 36] on p "Men SS27-D1789-25_MB30945" at bounding box center [324, 38] width 114 height 10
drag, startPoint x: 349, startPoint y: 37, endPoint x: 382, endPoint y: 42, distance: 33.3
click at [381, 41] on p "Men SS27-D1789-25_MB30945" at bounding box center [324, 38] width 114 height 10
copy p "MB30945"
